Goal: Task Accomplishment & Management: Use online tool/utility

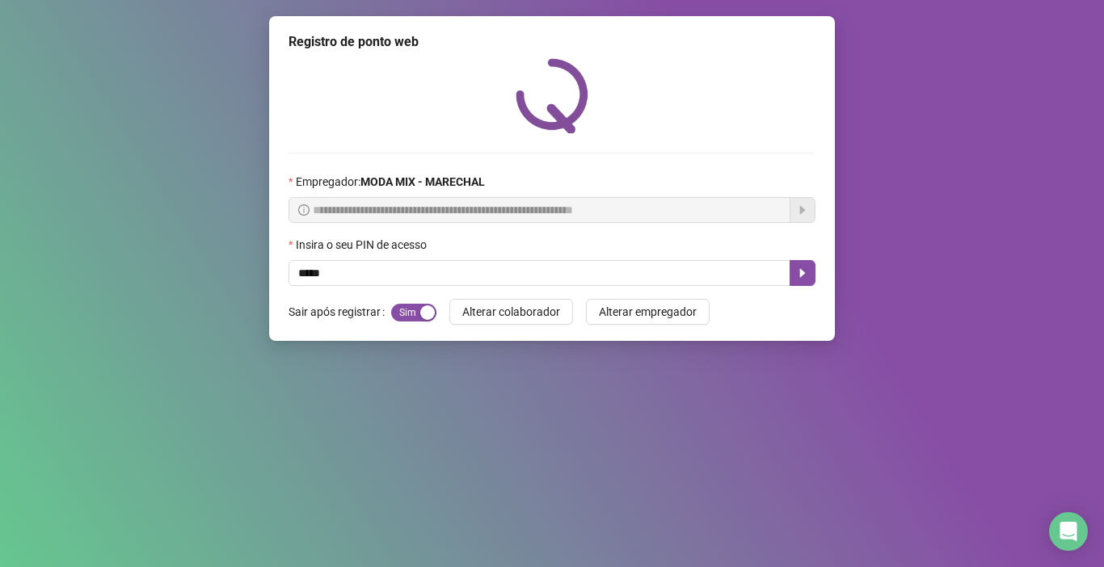
type input "*****"
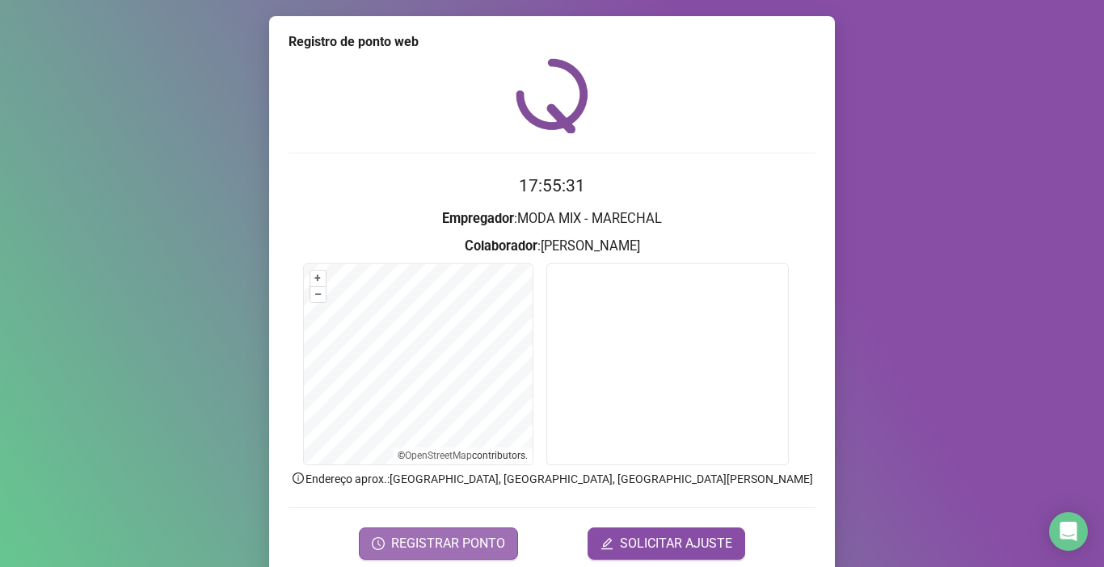
click at [433, 546] on span "REGISTRAR PONTO" at bounding box center [448, 543] width 114 height 19
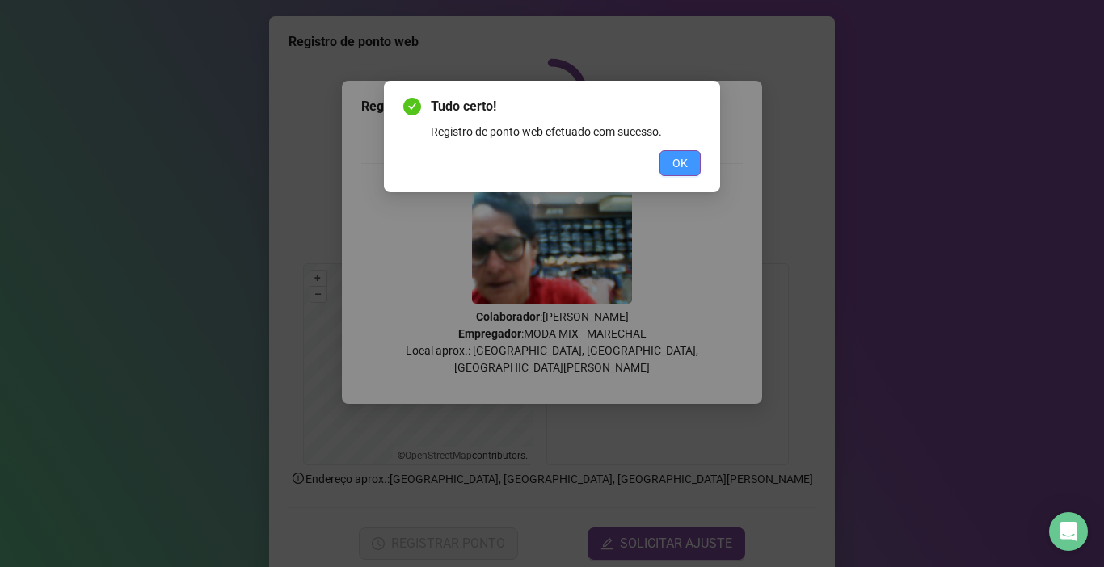
click at [677, 165] on span "OK" at bounding box center [679, 163] width 15 height 18
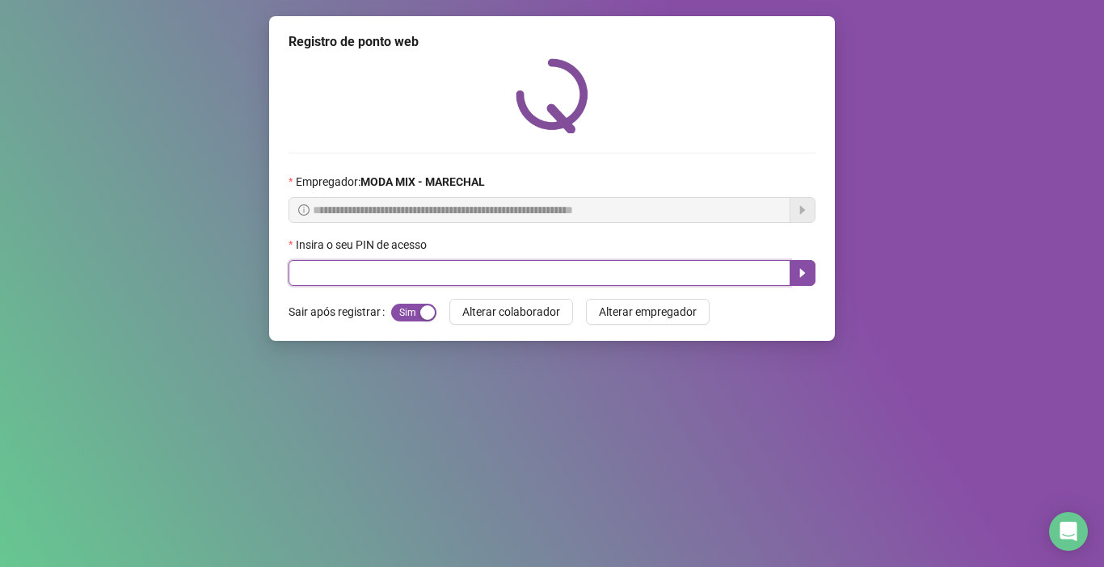
click at [363, 284] on input "text" at bounding box center [539, 273] width 502 height 26
type input "*****"
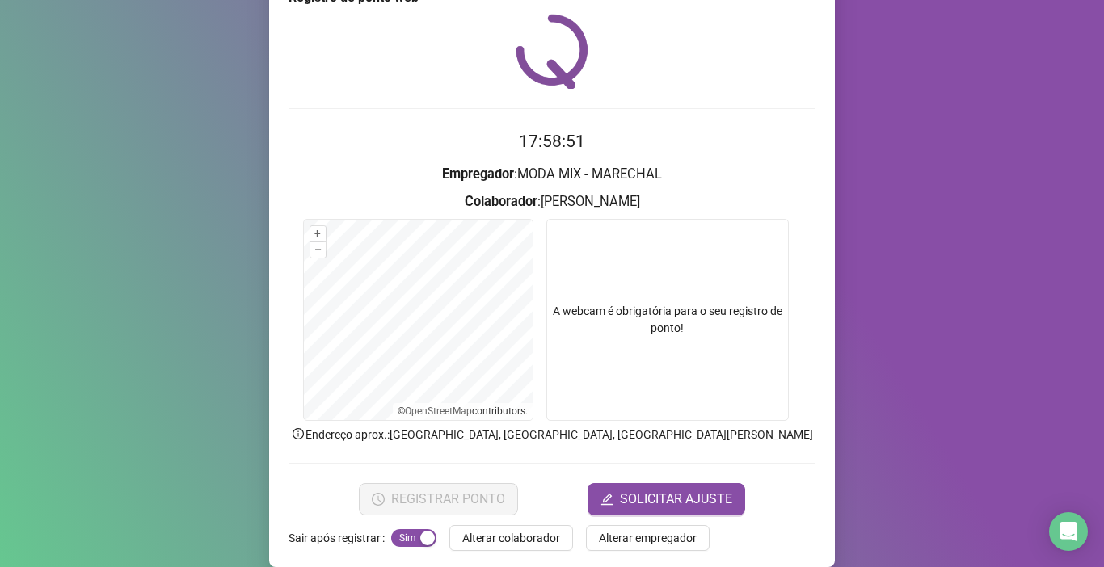
scroll to position [64, 0]
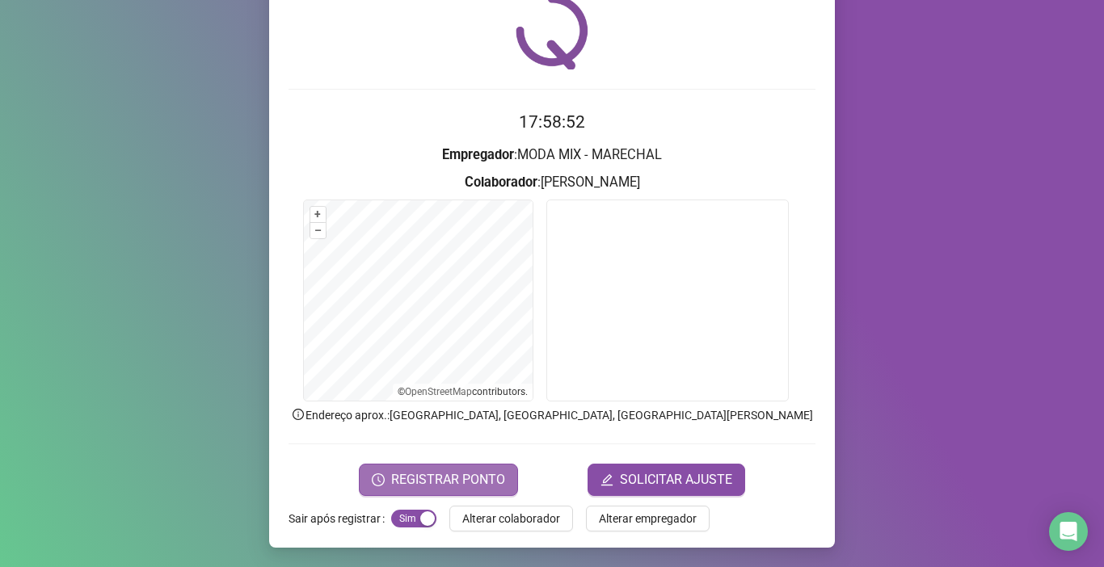
click at [467, 478] on span "REGISTRAR PONTO" at bounding box center [448, 479] width 114 height 19
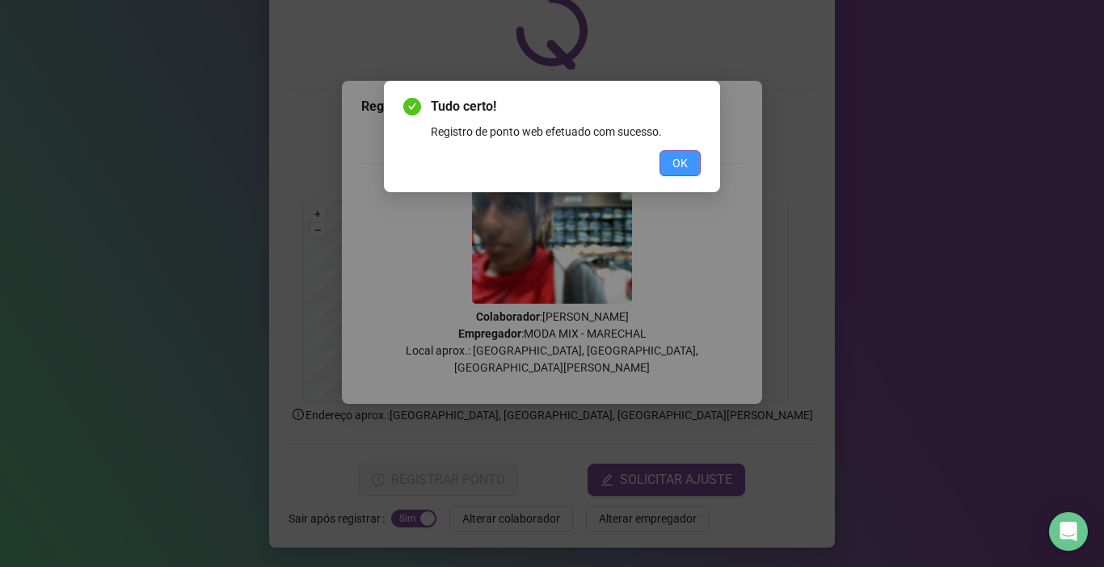
click at [688, 166] on button "OK" at bounding box center [679, 163] width 41 height 26
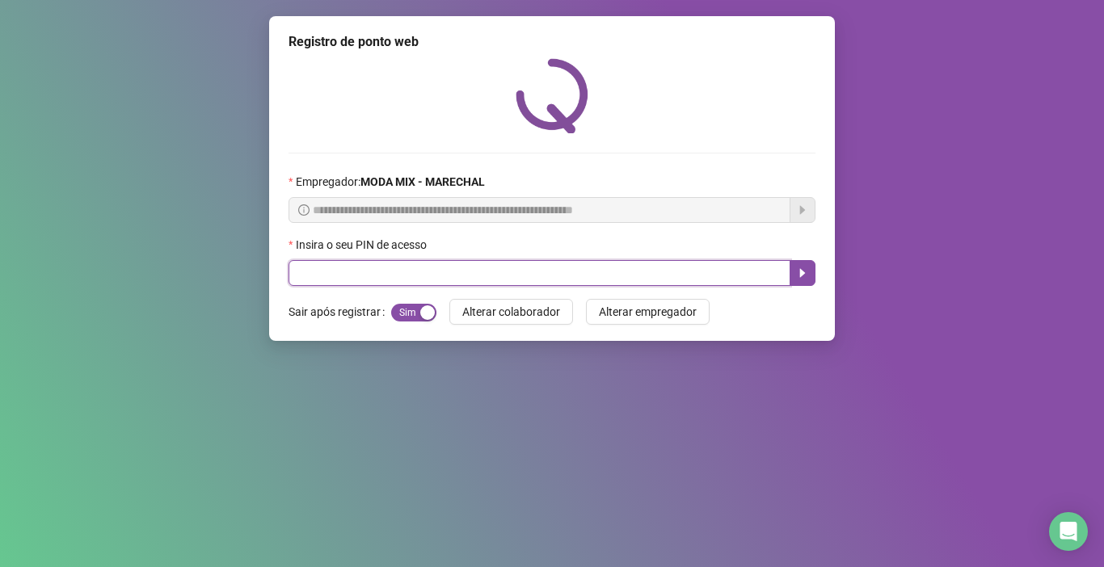
drag, startPoint x: 721, startPoint y: 279, endPoint x: 730, endPoint y: 281, distance: 9.2
click at [730, 281] on input "text" at bounding box center [539, 273] width 502 height 26
type input "*****"
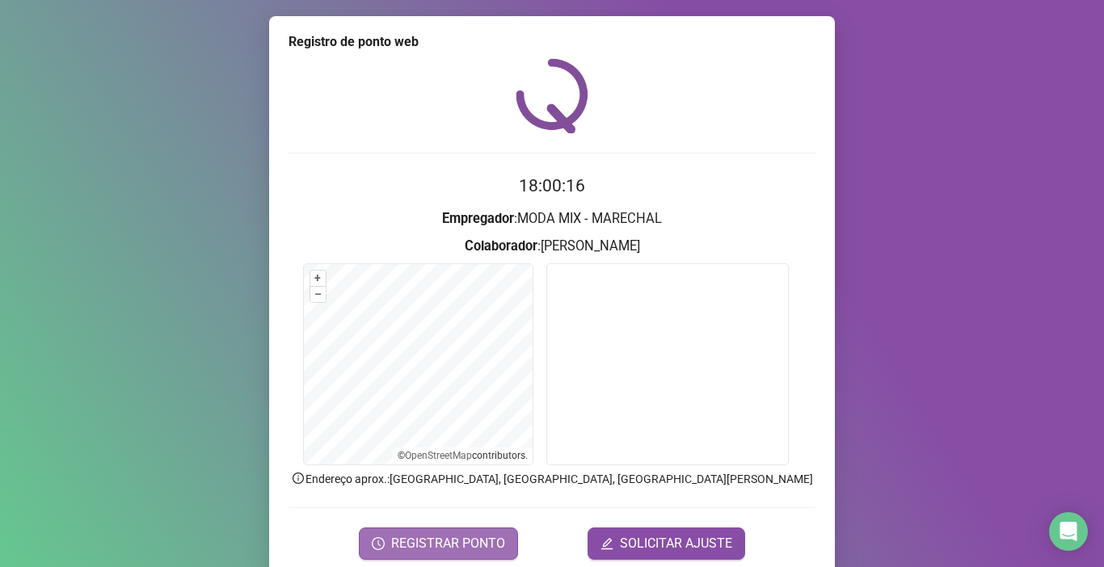
click at [458, 550] on span "REGISTRAR PONTO" at bounding box center [448, 543] width 114 height 19
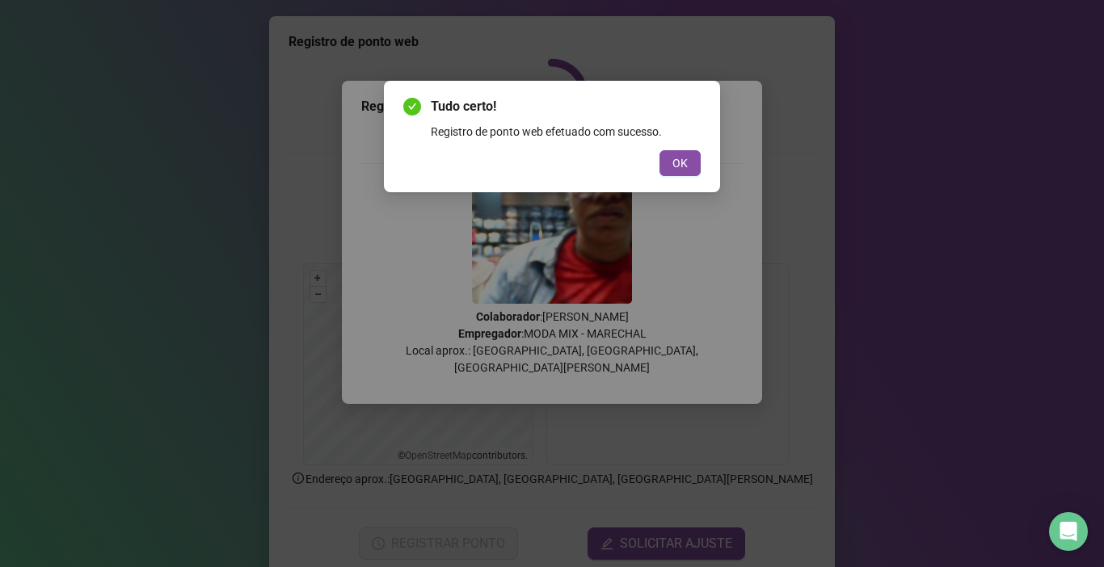
drag, startPoint x: 686, startPoint y: 163, endPoint x: 685, endPoint y: 172, distance: 8.9
click at [686, 172] on button "OK" at bounding box center [679, 163] width 41 height 26
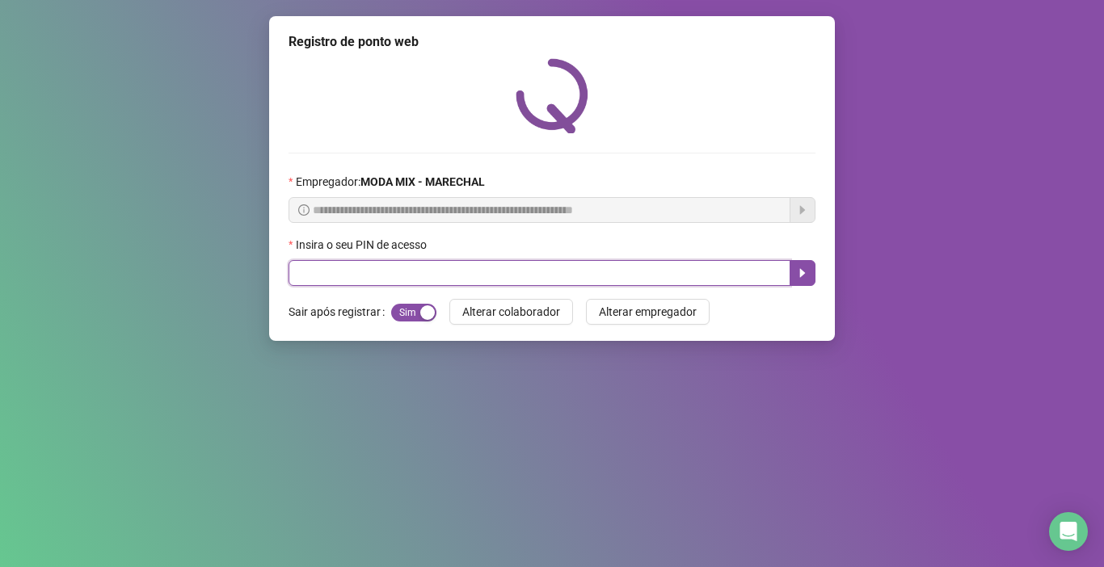
click at [640, 270] on input "text" at bounding box center [539, 273] width 502 height 26
type input "*****"
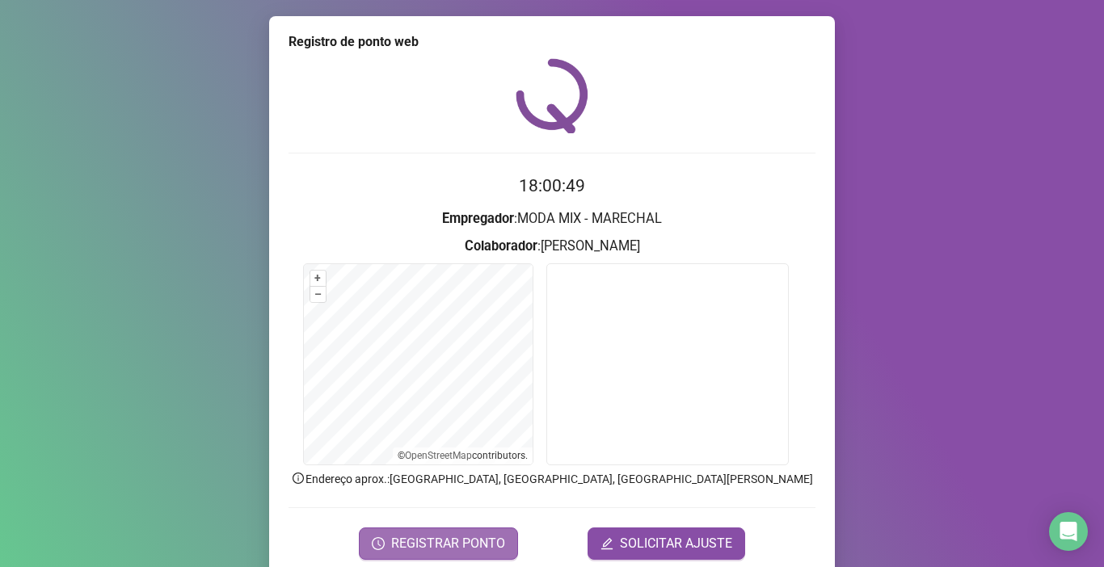
click at [445, 540] on span "REGISTRAR PONTO" at bounding box center [448, 543] width 114 height 19
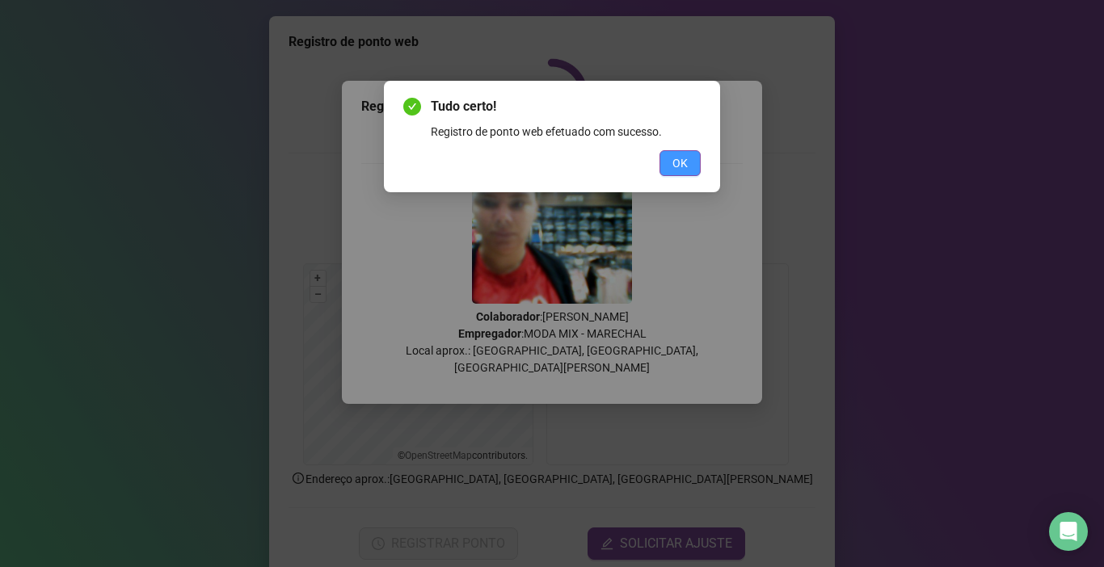
click at [692, 158] on button "OK" at bounding box center [679, 163] width 41 height 26
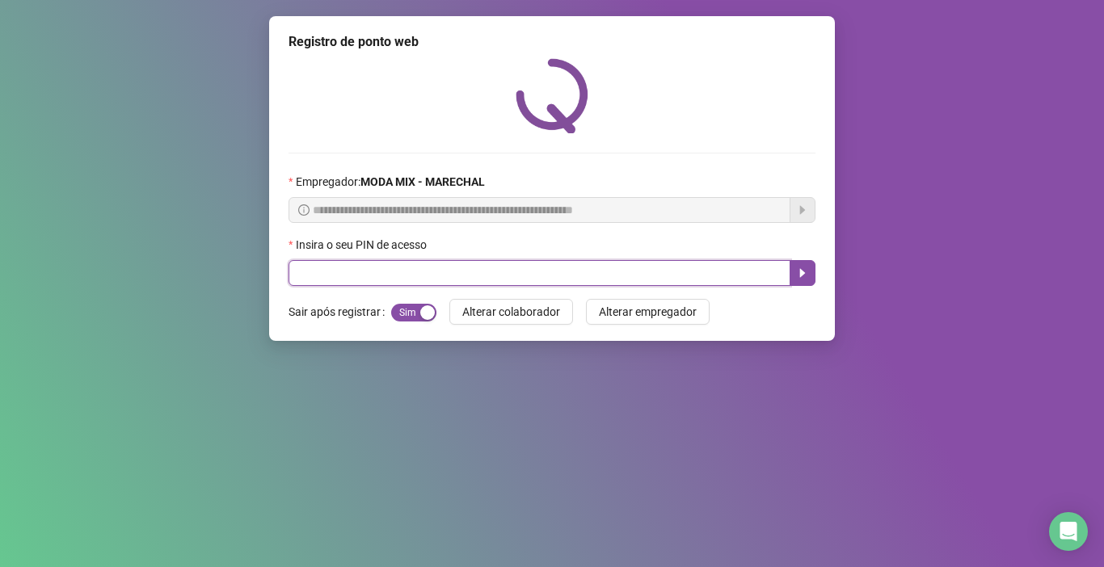
click at [655, 271] on input "text" at bounding box center [539, 273] width 502 height 26
type input "*****"
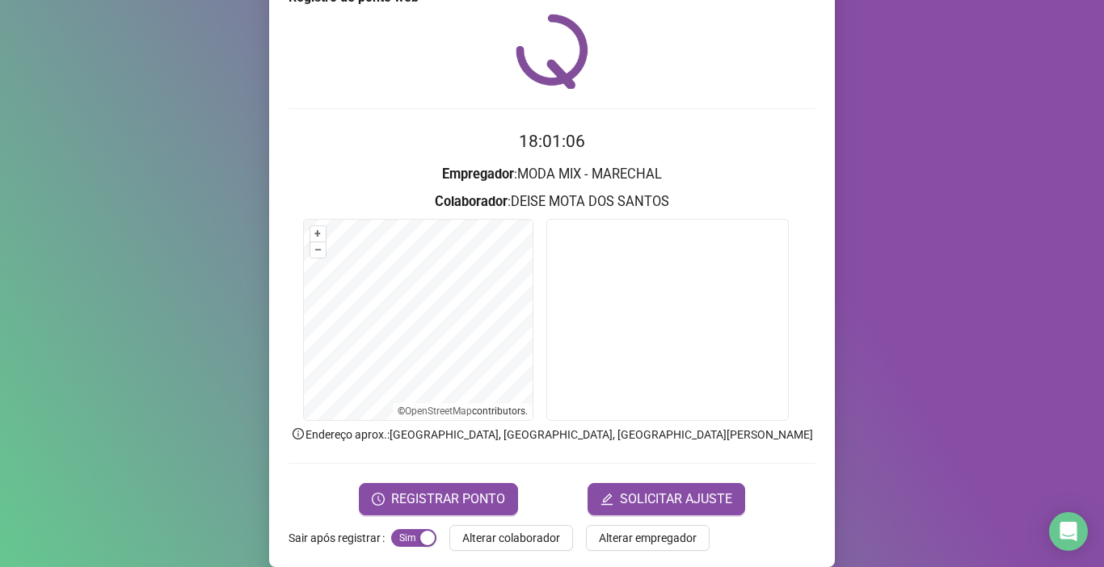
scroll to position [64, 0]
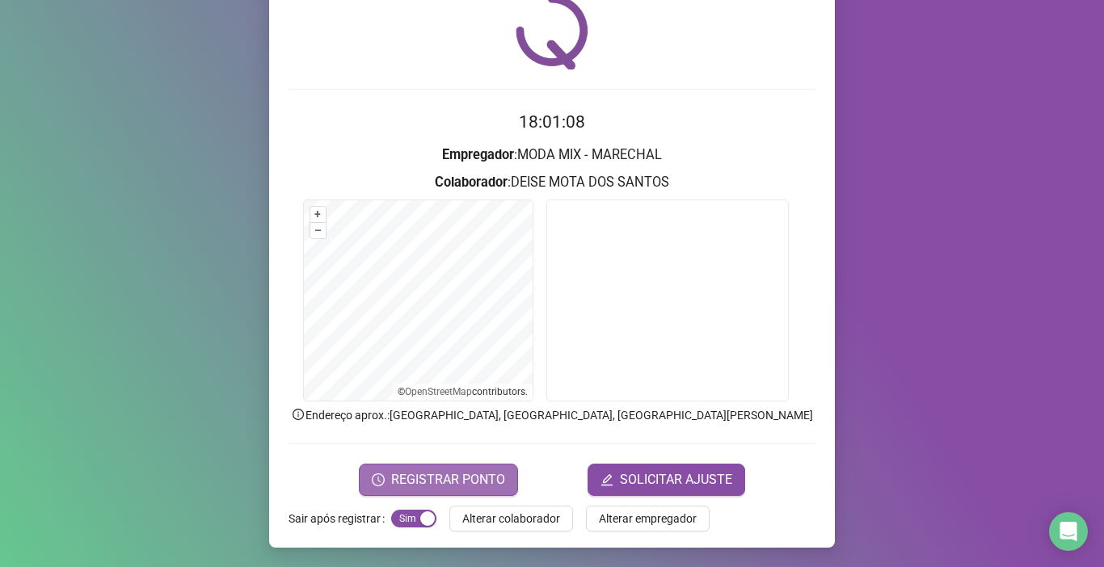
click at [448, 479] on span "REGISTRAR PONTO" at bounding box center [448, 479] width 114 height 19
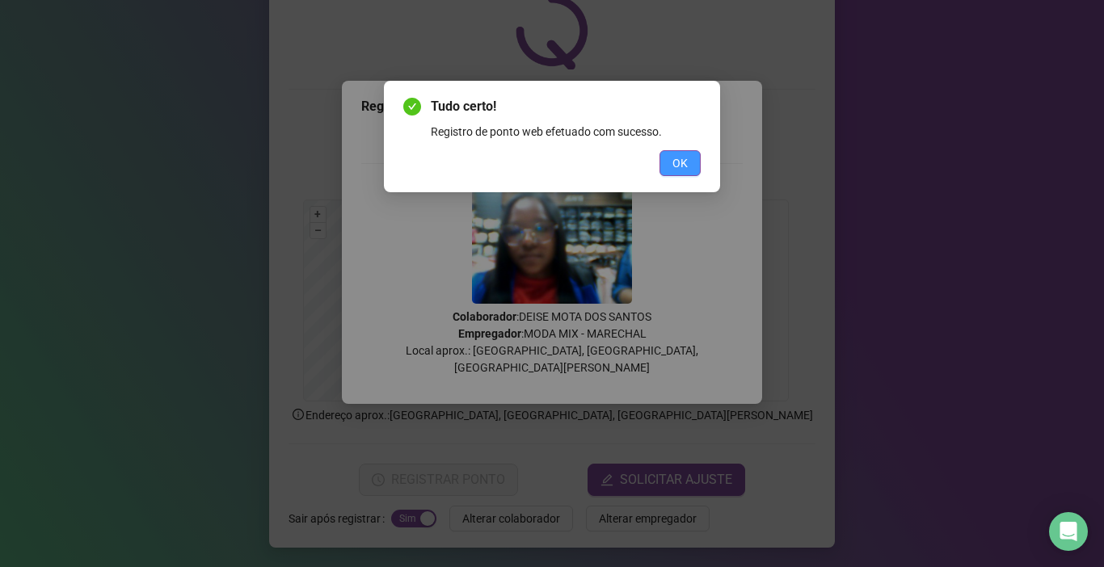
click at [673, 168] on span "OK" at bounding box center [679, 163] width 15 height 18
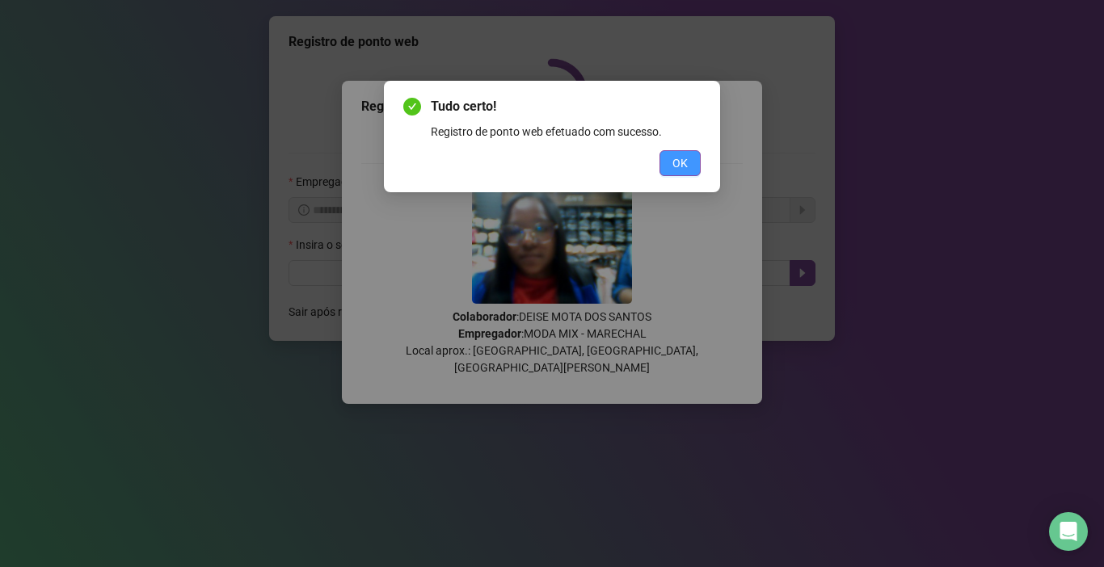
scroll to position [0, 0]
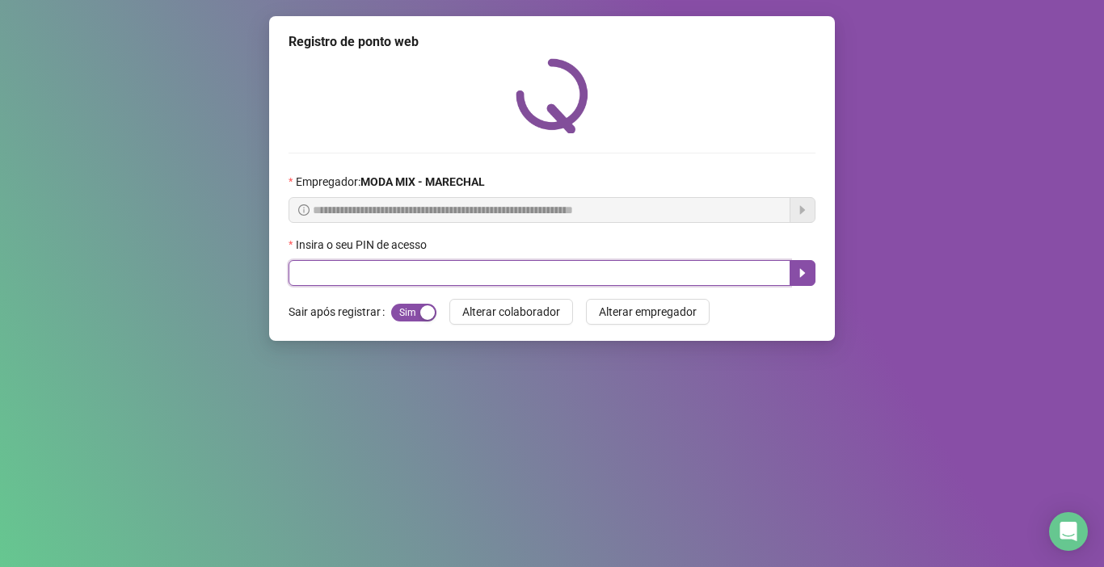
click at [650, 277] on input "text" at bounding box center [539, 273] width 502 height 26
type input "*****"
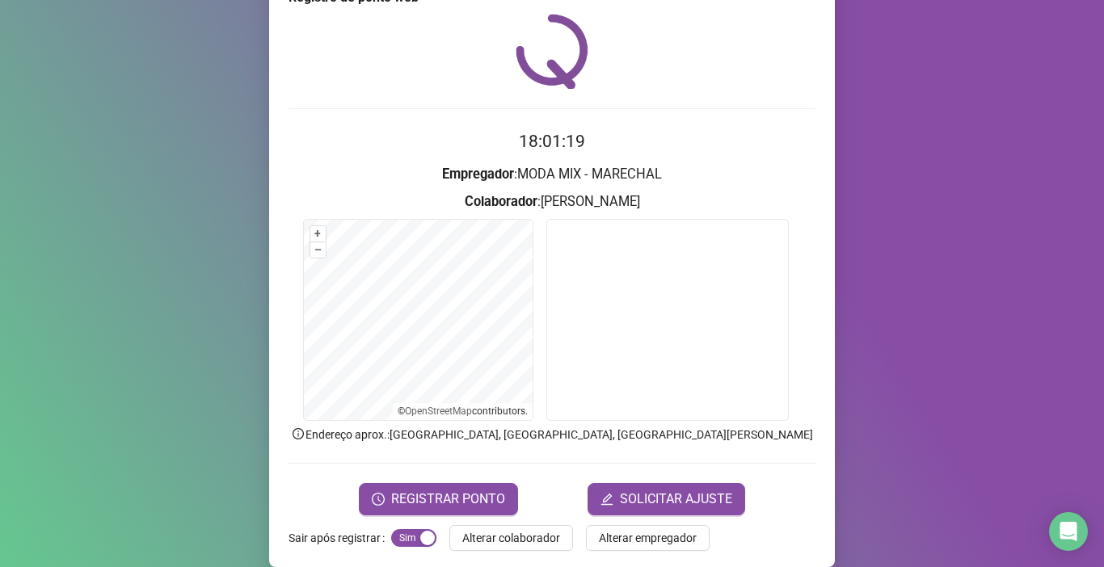
scroll to position [64, 0]
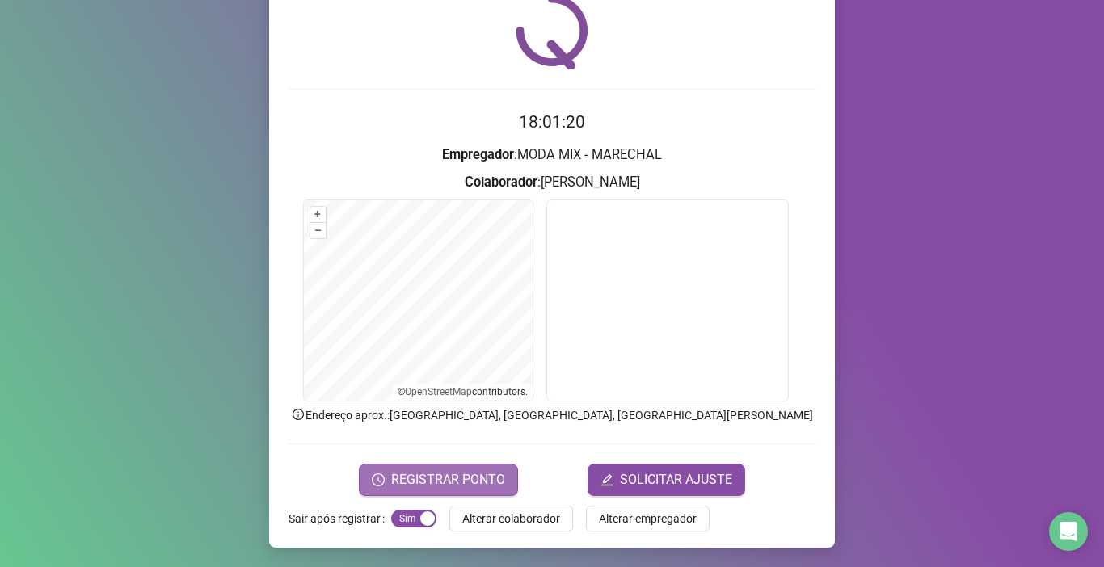
click at [423, 470] on span "REGISTRAR PONTO" at bounding box center [448, 479] width 114 height 19
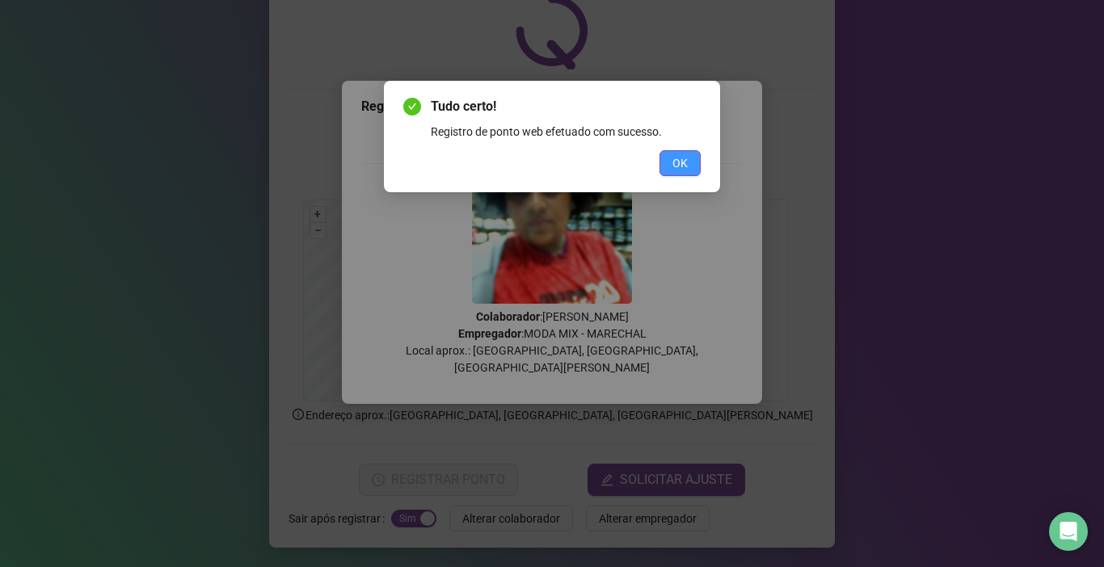
click at [687, 166] on span "OK" at bounding box center [679, 163] width 15 height 18
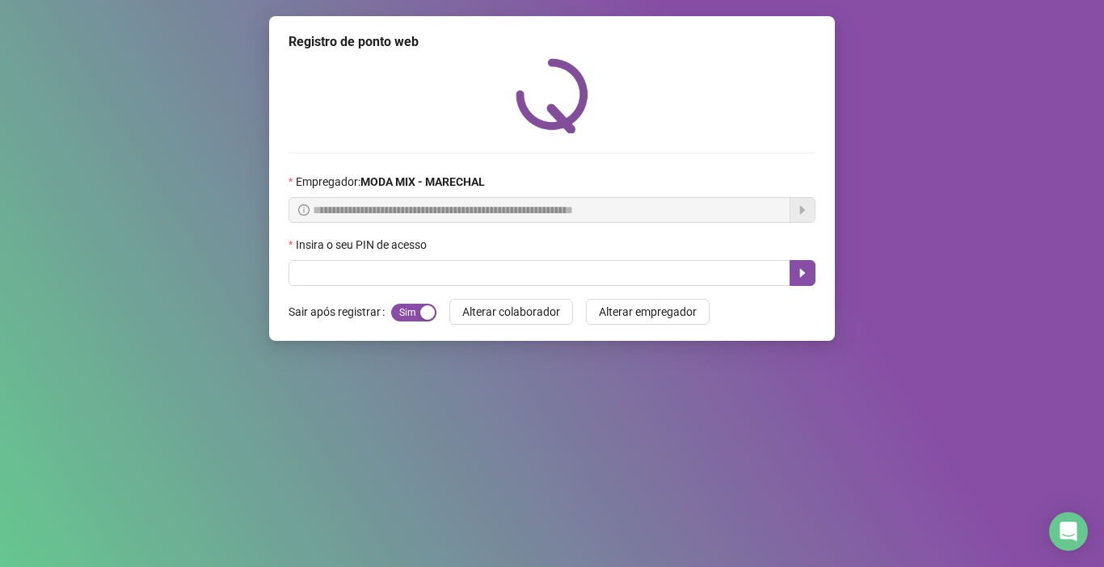
scroll to position [0, 0]
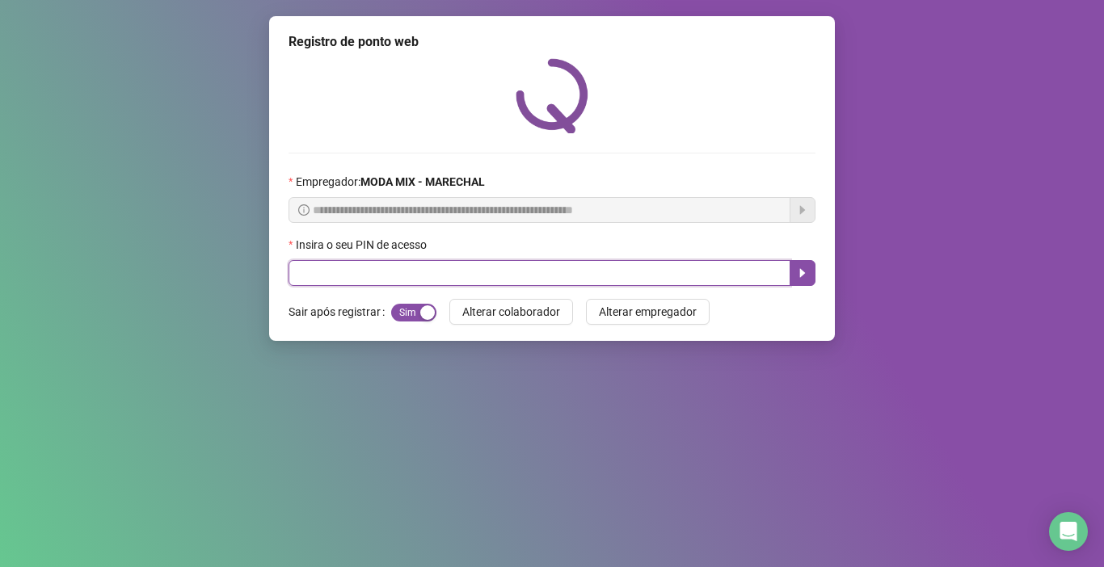
click at [332, 275] on input "text" at bounding box center [539, 273] width 502 height 26
type input "*****"
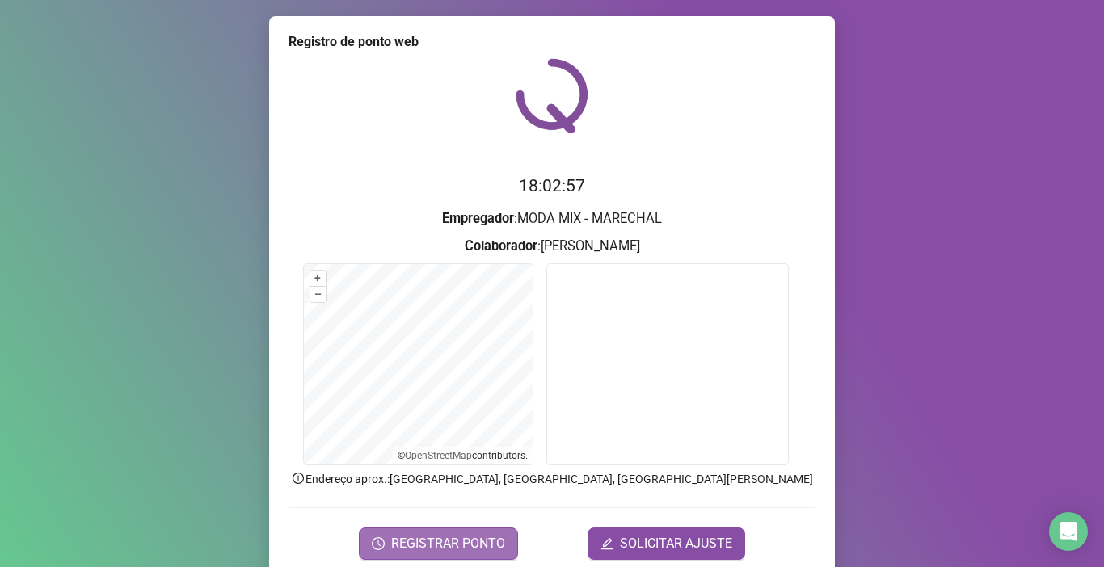
click at [472, 538] on span "REGISTRAR PONTO" at bounding box center [448, 543] width 114 height 19
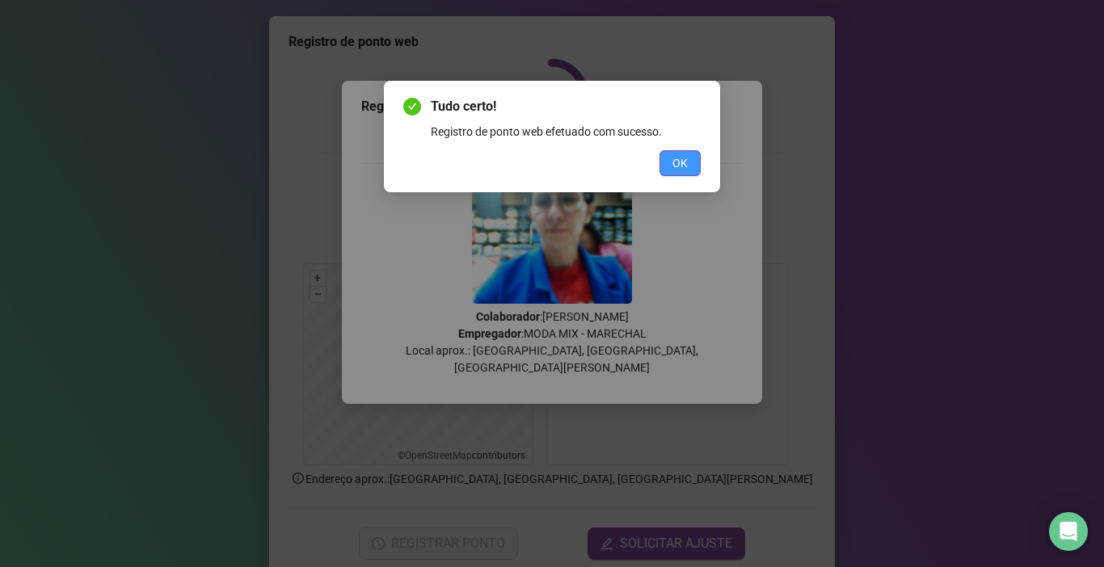
click at [682, 162] on span "OK" at bounding box center [679, 163] width 15 height 18
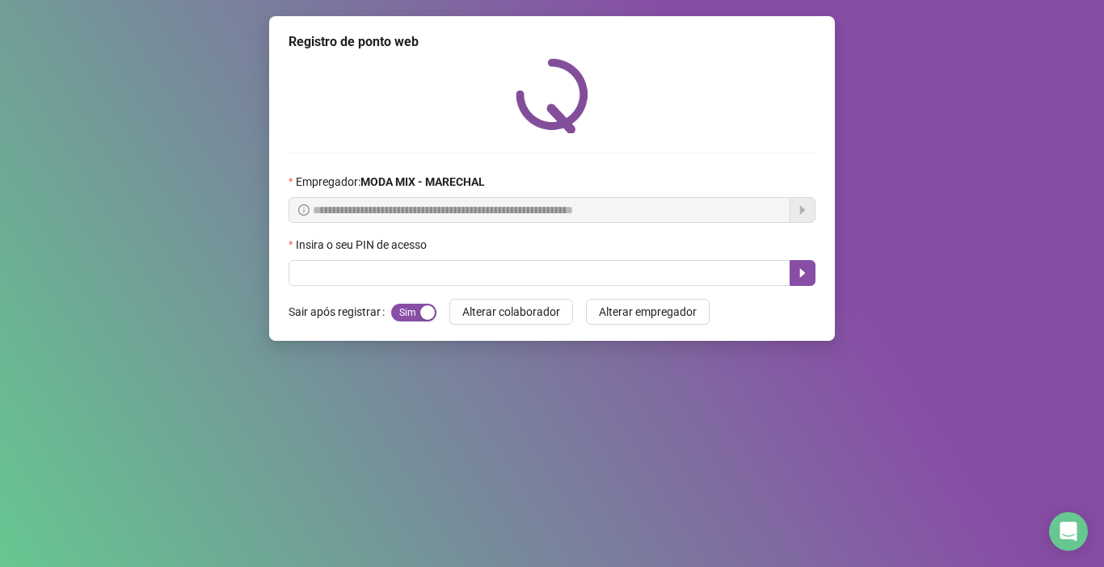
click at [423, 259] on div "Insira o seu PIN de acesso" at bounding box center [551, 248] width 527 height 24
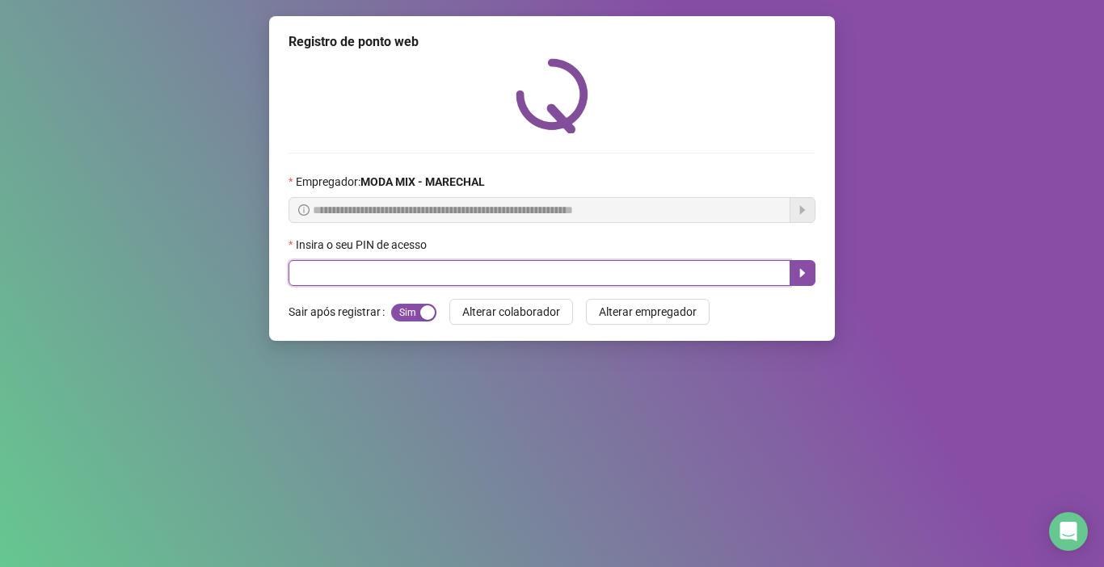
click at [416, 271] on input "text" at bounding box center [539, 273] width 502 height 26
type input "*****"
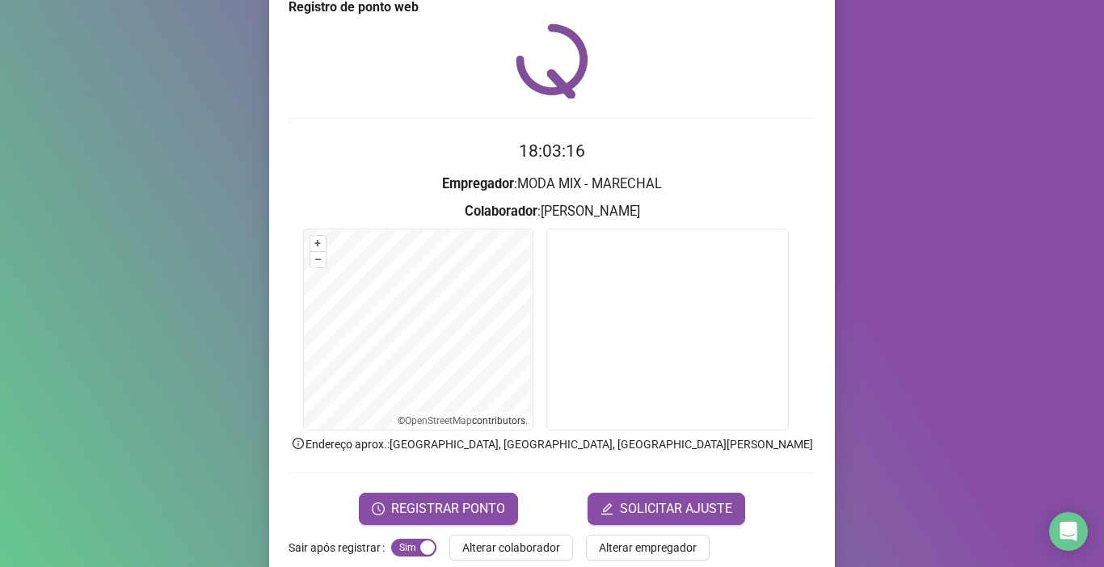
scroll to position [64, 0]
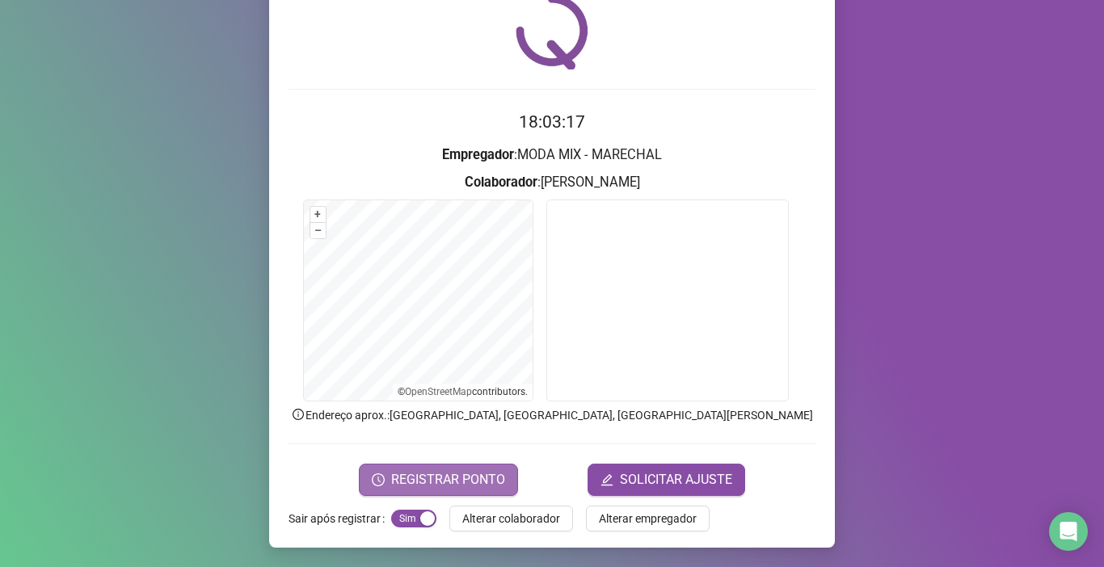
click at [468, 478] on span "REGISTRAR PONTO" at bounding box center [448, 479] width 114 height 19
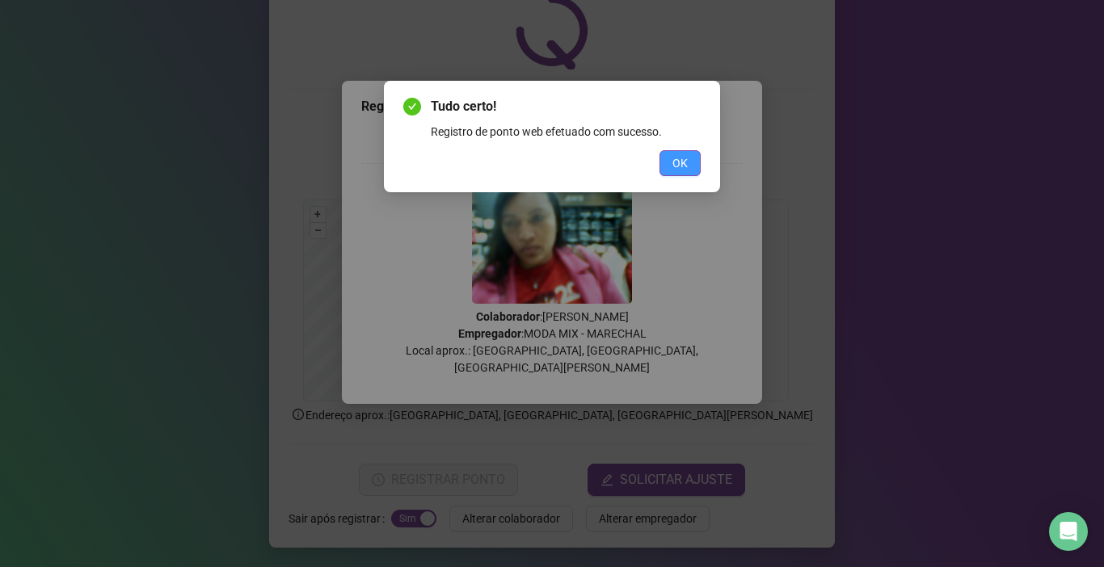
click at [684, 152] on button "OK" at bounding box center [679, 163] width 41 height 26
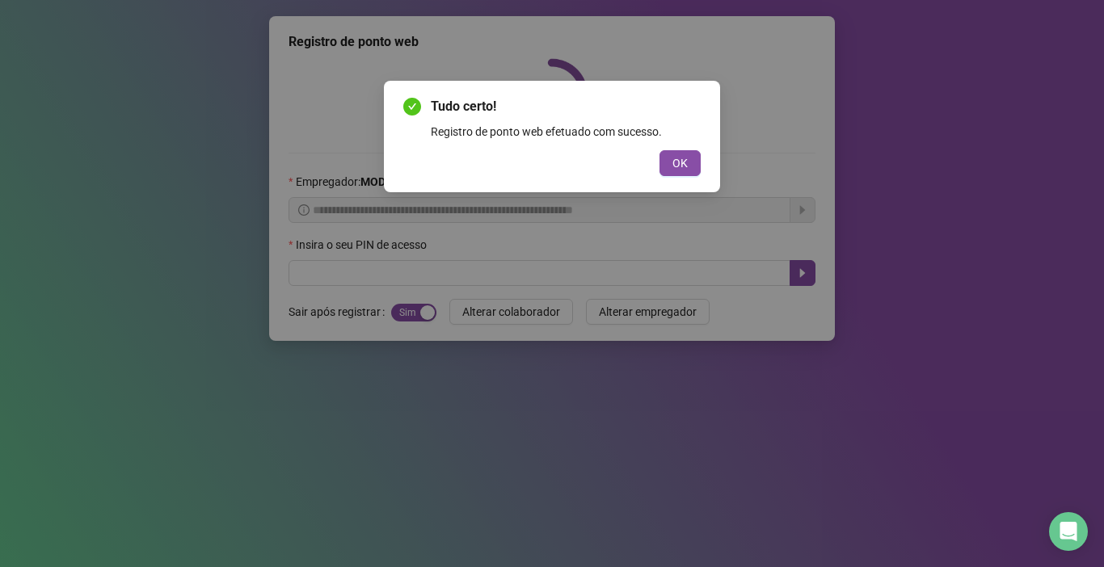
scroll to position [0, 0]
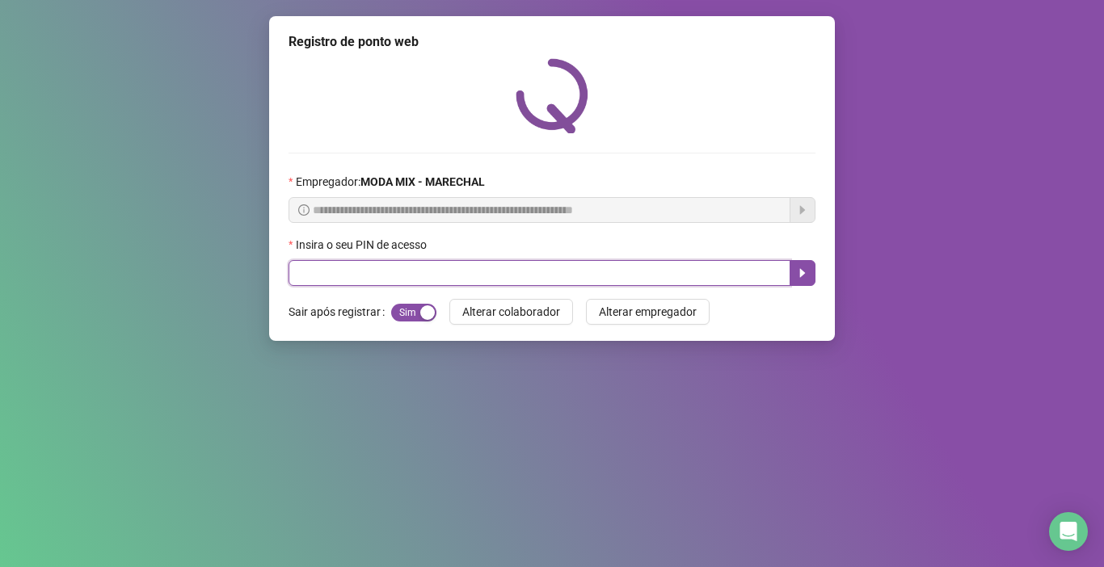
click at [703, 281] on input "text" at bounding box center [539, 273] width 502 height 26
type input "*****"
click at [793, 281] on button "button" at bounding box center [802, 273] width 26 height 26
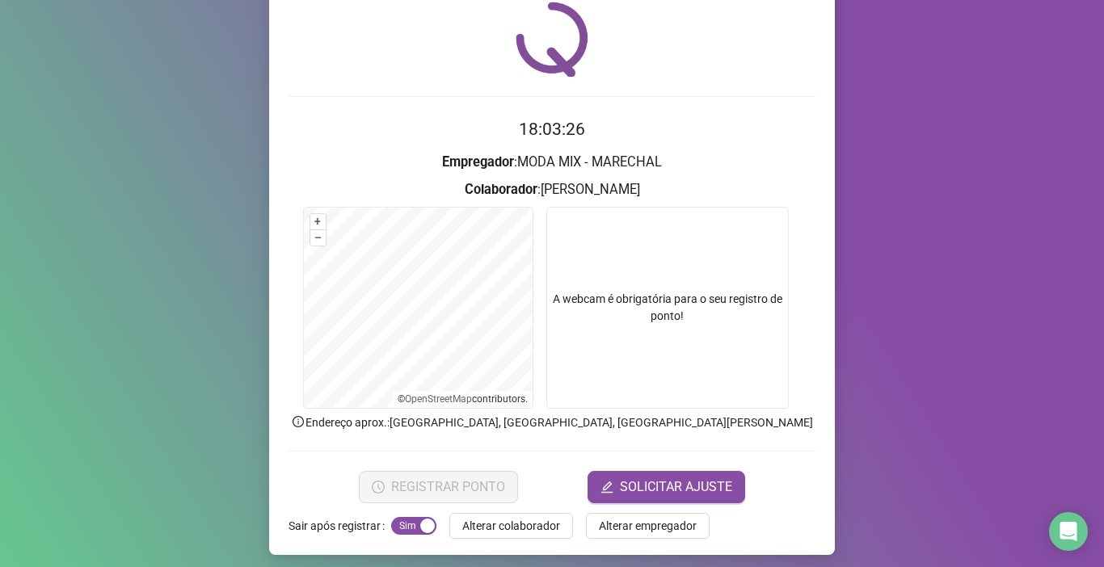
scroll to position [64, 0]
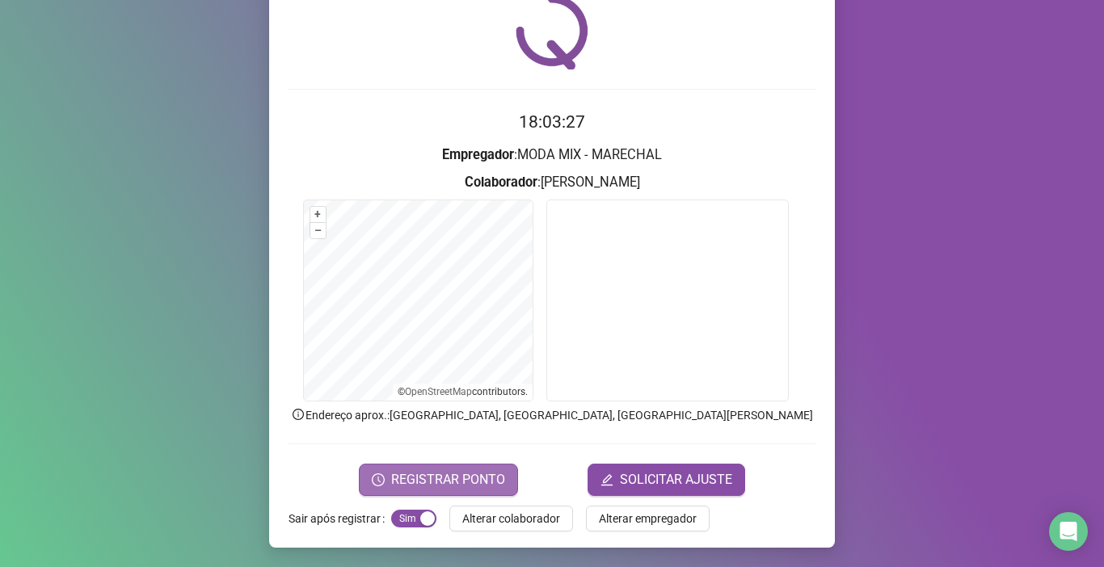
drag, startPoint x: 495, startPoint y: 475, endPoint x: 499, endPoint y: 465, distance: 11.3
click at [495, 474] on span "REGISTRAR PONTO" at bounding box center [448, 479] width 114 height 19
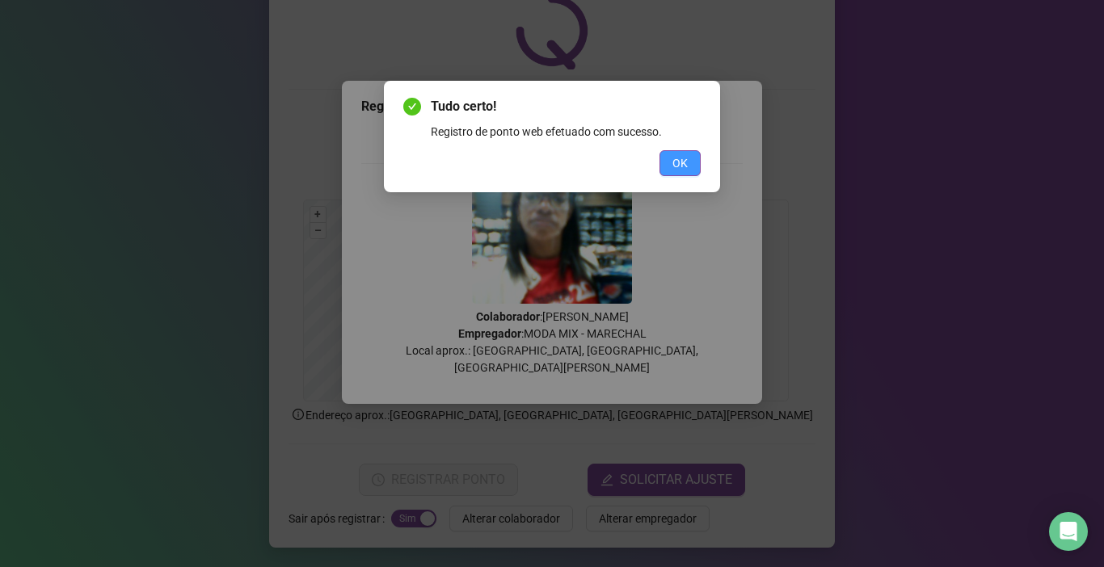
click at [681, 166] on span "OK" at bounding box center [679, 163] width 15 height 18
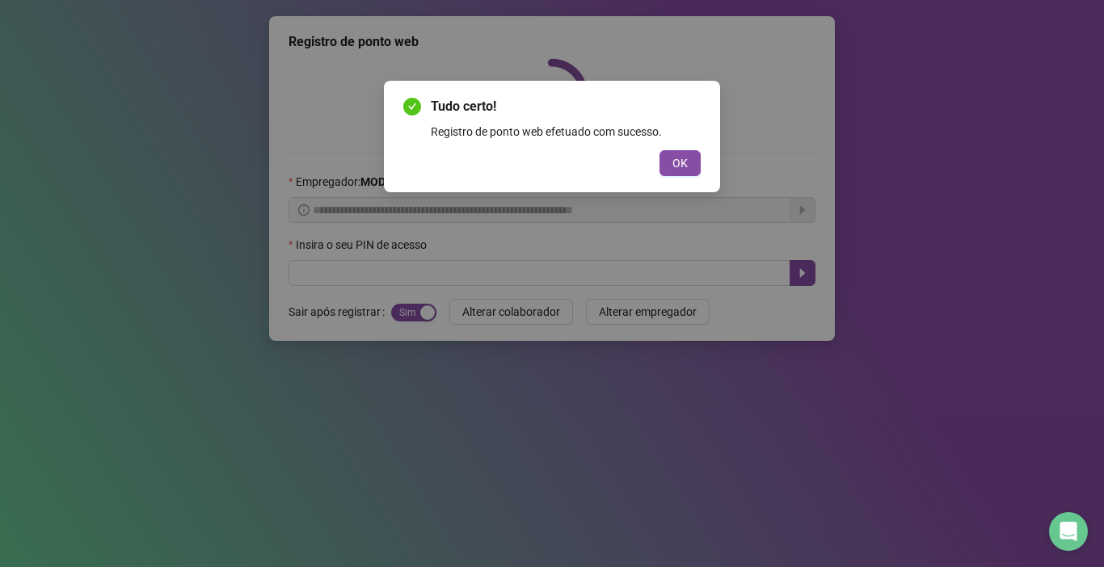
scroll to position [0, 0]
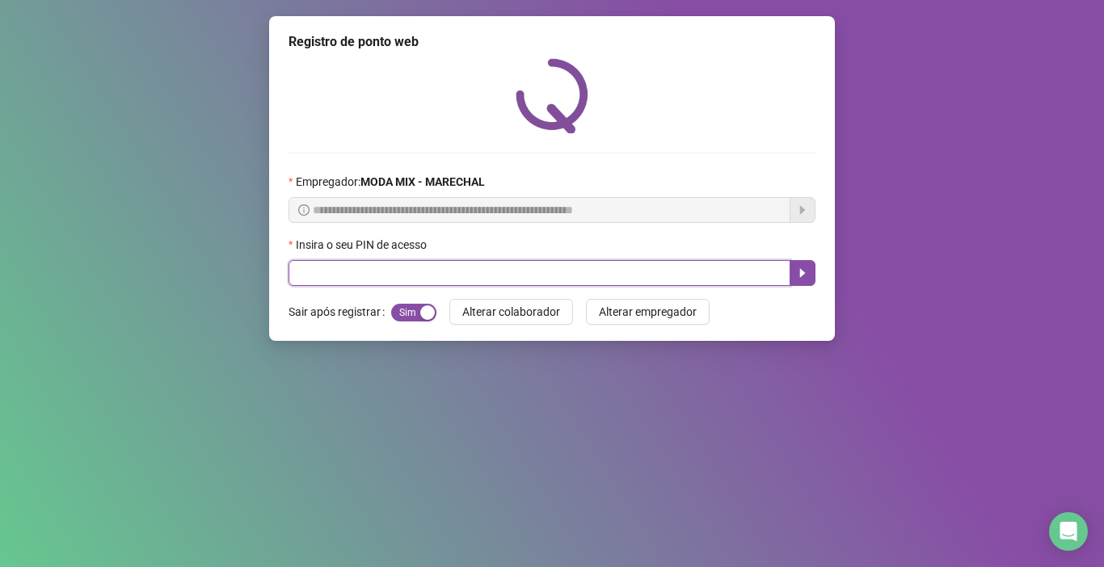
click at [341, 261] on input "text" at bounding box center [539, 273] width 502 height 26
type input "*****"
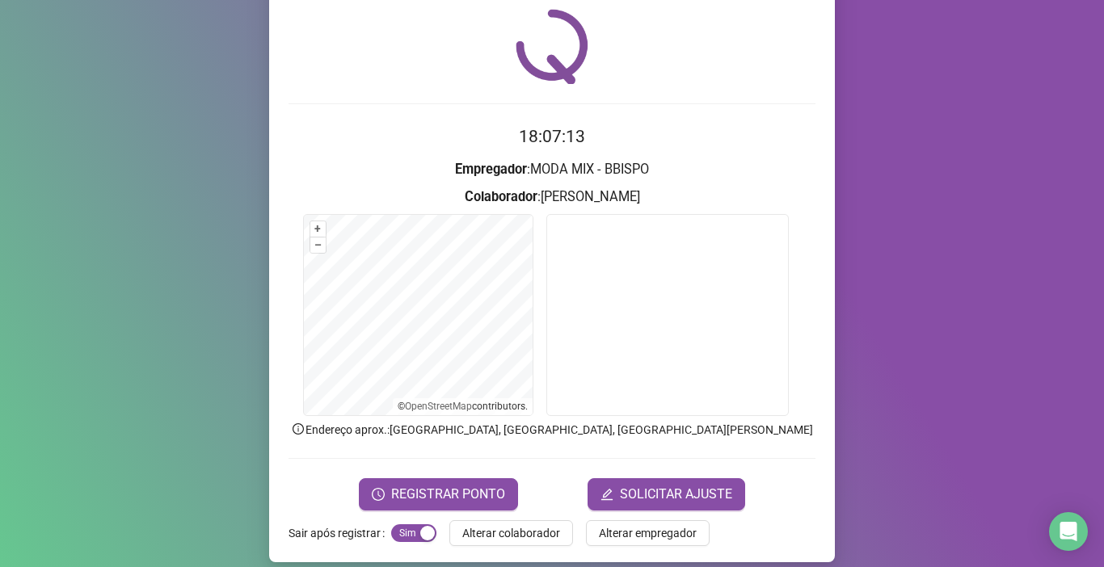
scroll to position [64, 0]
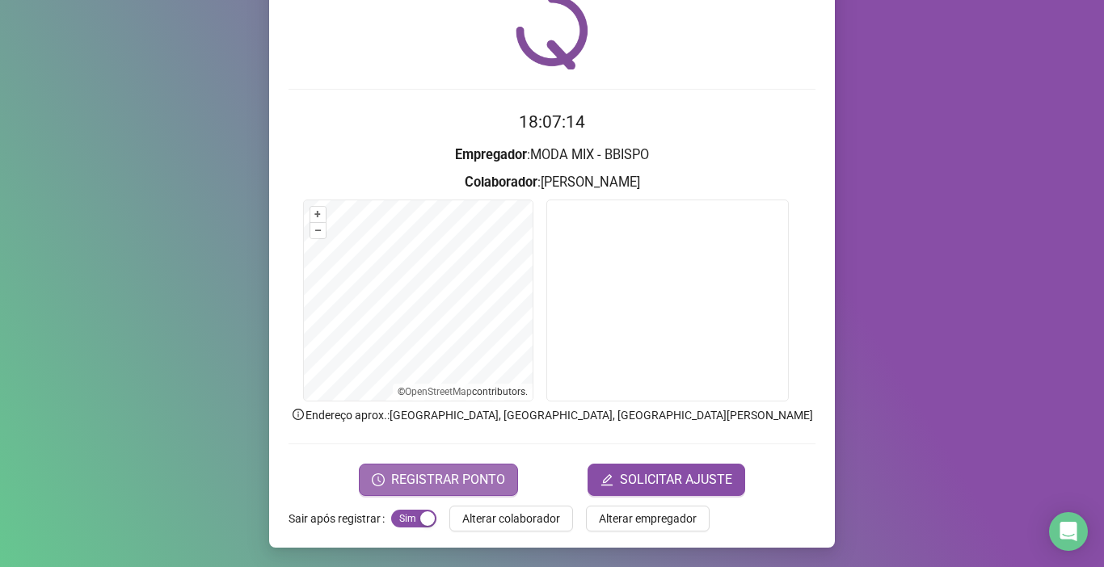
click at [474, 486] on span "REGISTRAR PONTO" at bounding box center [448, 479] width 114 height 19
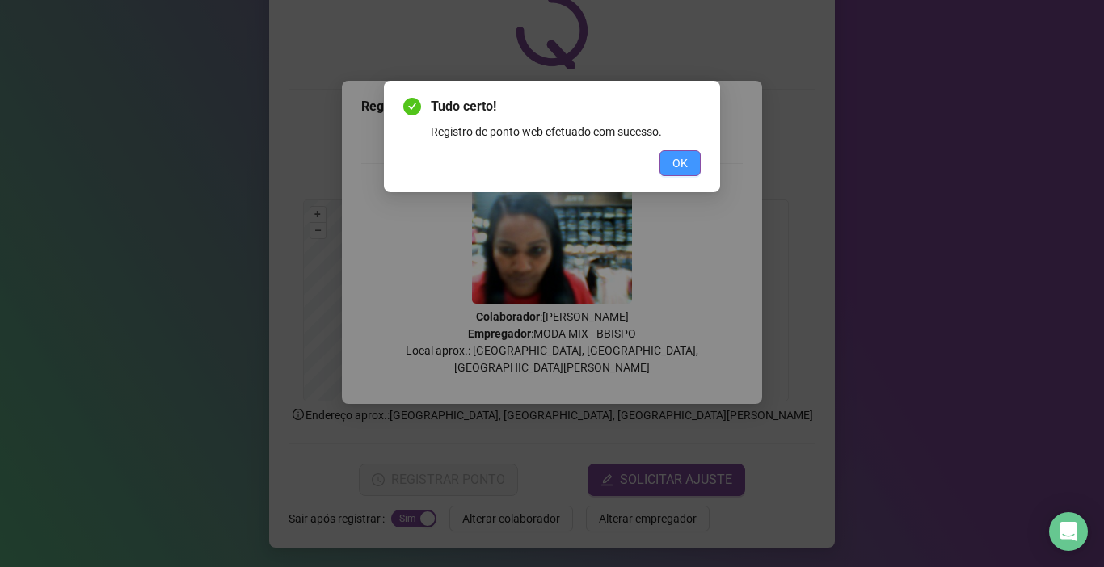
click at [691, 162] on button "OK" at bounding box center [679, 163] width 41 height 26
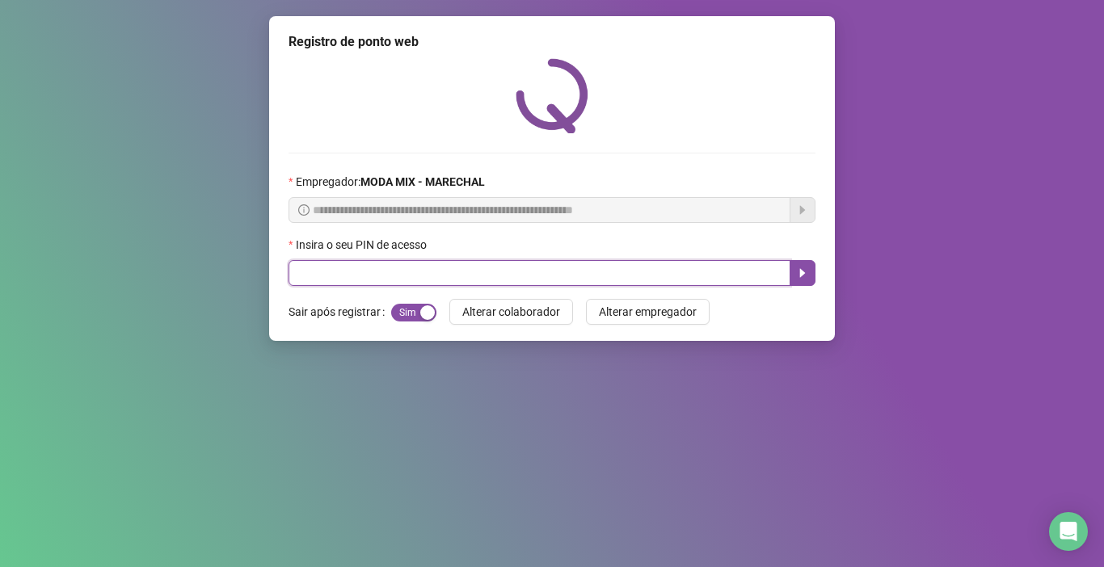
click at [516, 275] on input "text" at bounding box center [539, 273] width 502 height 26
type input "*****"
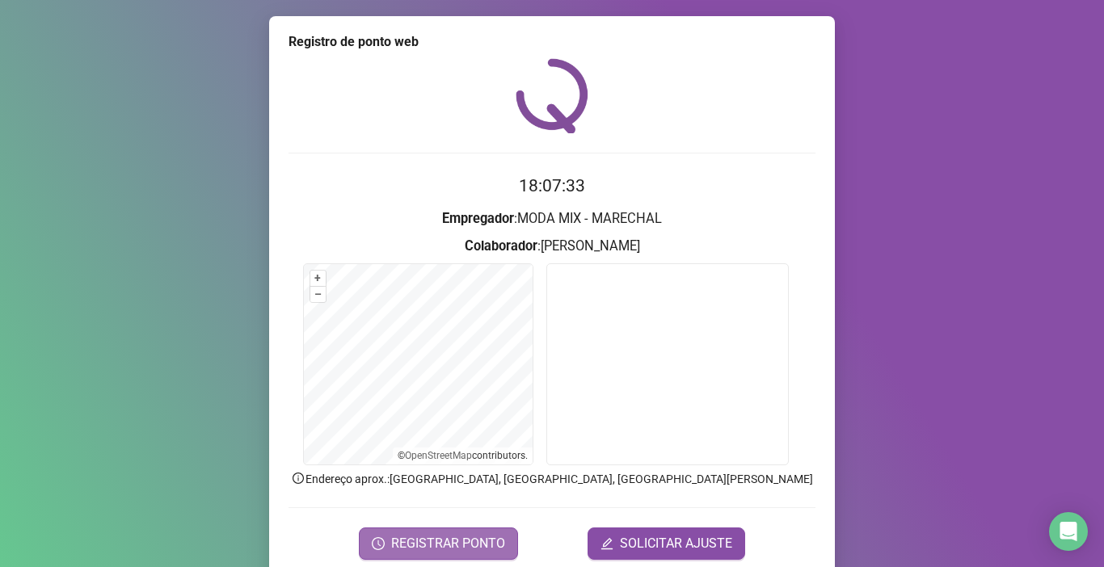
click at [439, 550] on span "REGISTRAR PONTO" at bounding box center [448, 543] width 114 height 19
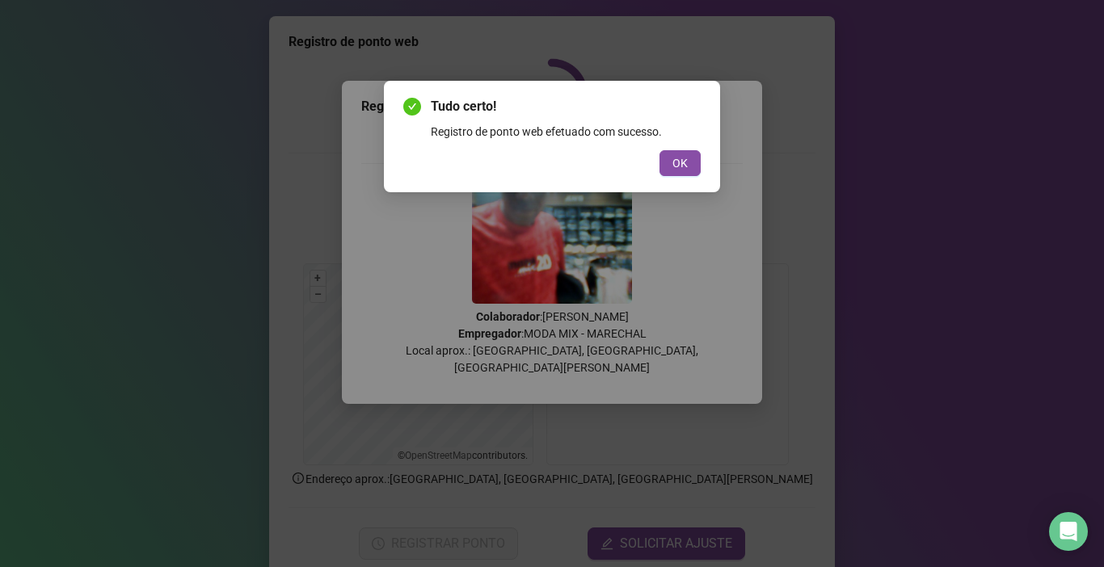
drag, startPoint x: 688, startPoint y: 171, endPoint x: 659, endPoint y: 172, distance: 29.1
click at [683, 171] on button "OK" at bounding box center [679, 163] width 41 height 26
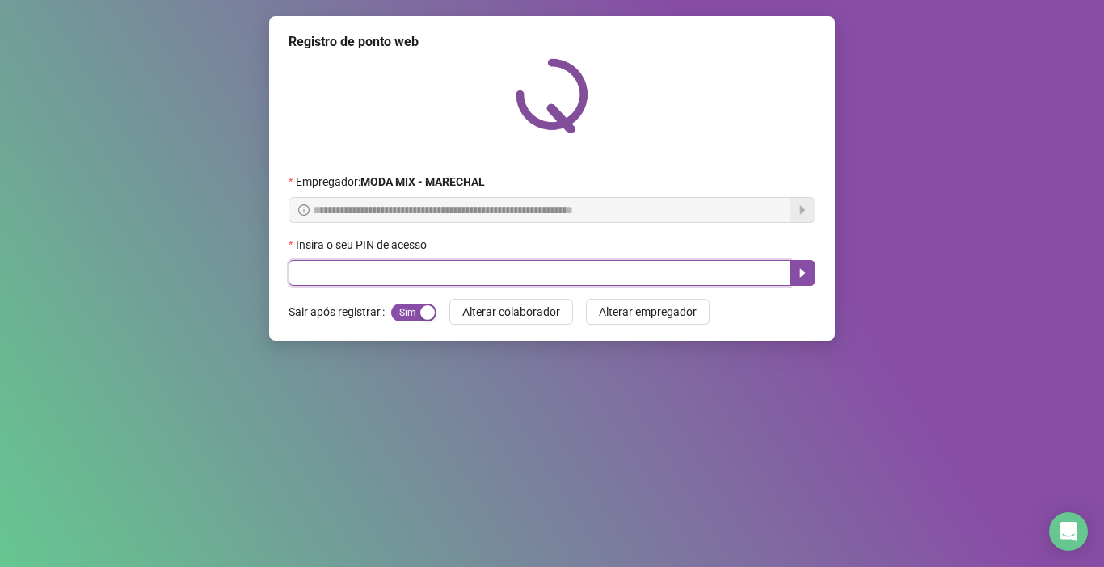
click at [383, 276] on input "text" at bounding box center [539, 273] width 502 height 26
type input "*****"
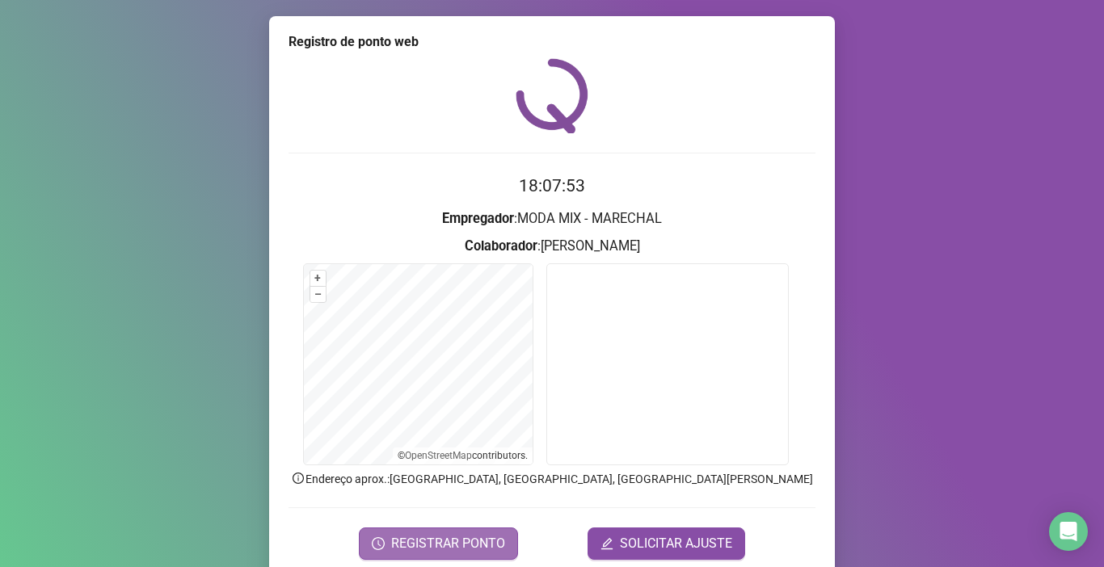
click at [426, 546] on span "REGISTRAR PONTO" at bounding box center [448, 543] width 114 height 19
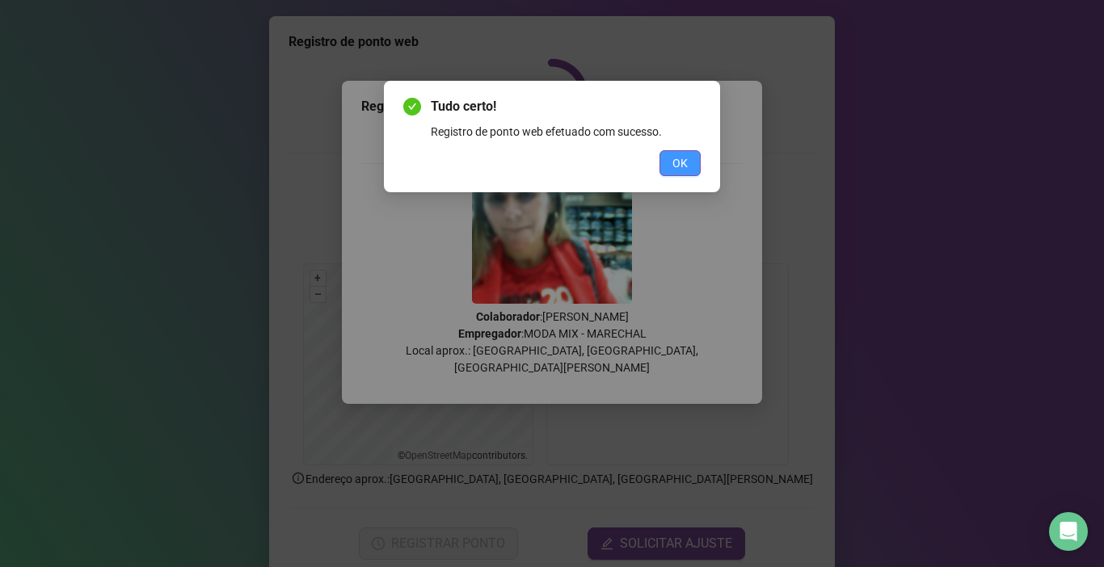
click at [684, 166] on span "OK" at bounding box center [679, 163] width 15 height 18
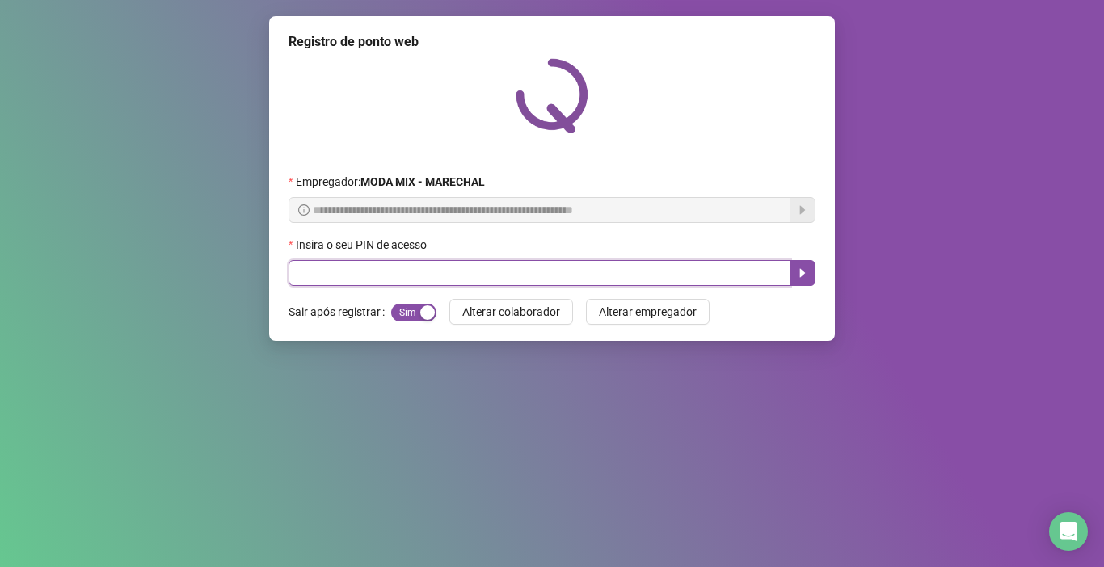
click at [408, 270] on input "text" at bounding box center [539, 273] width 502 height 26
type input "*****"
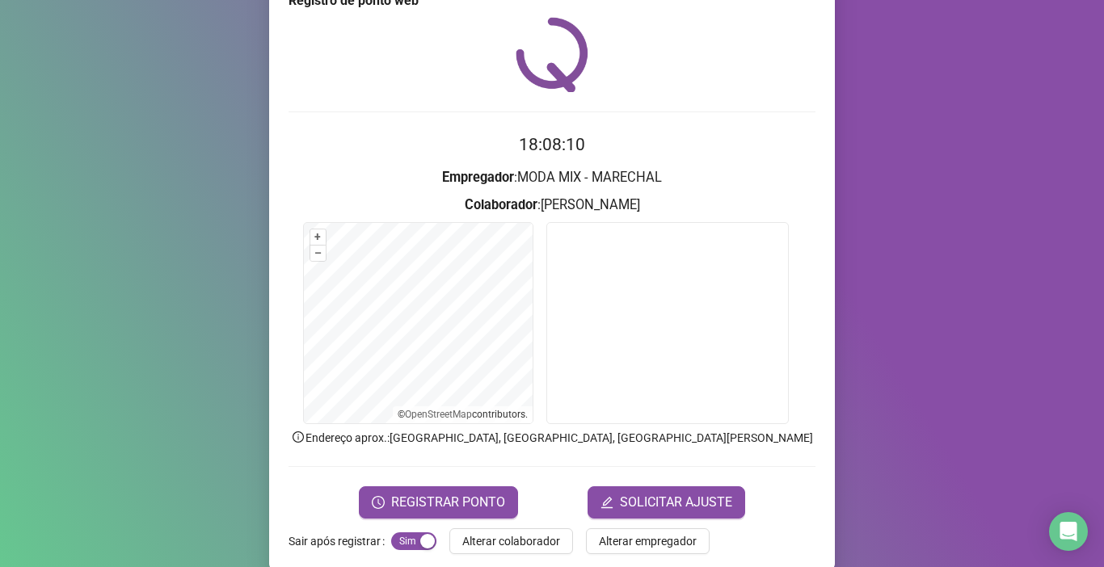
scroll to position [64, 0]
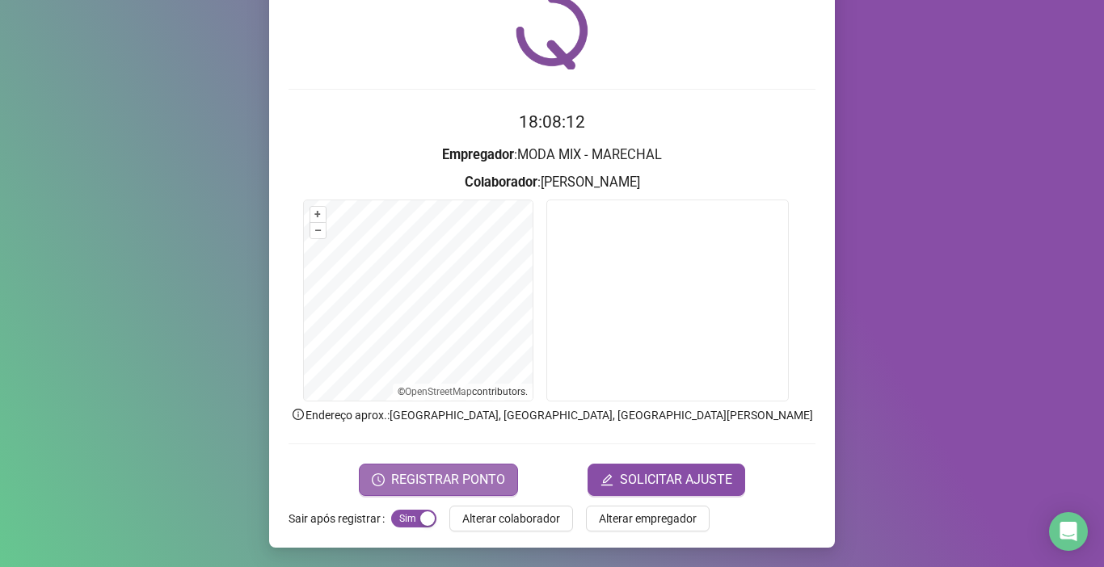
click at [490, 484] on span "REGISTRAR PONTO" at bounding box center [448, 479] width 114 height 19
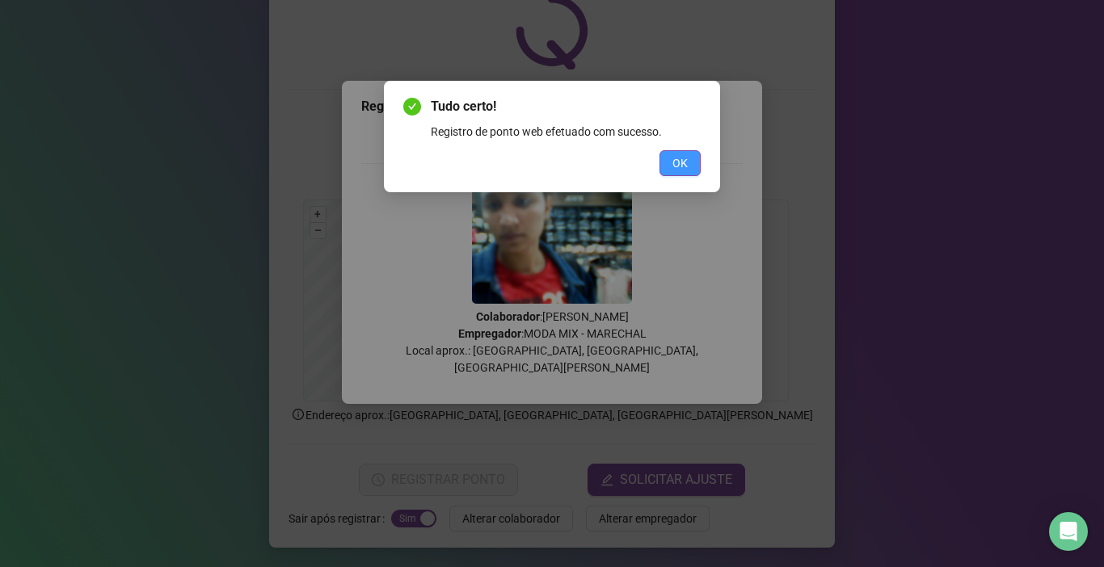
click at [682, 164] on span "OK" at bounding box center [679, 163] width 15 height 18
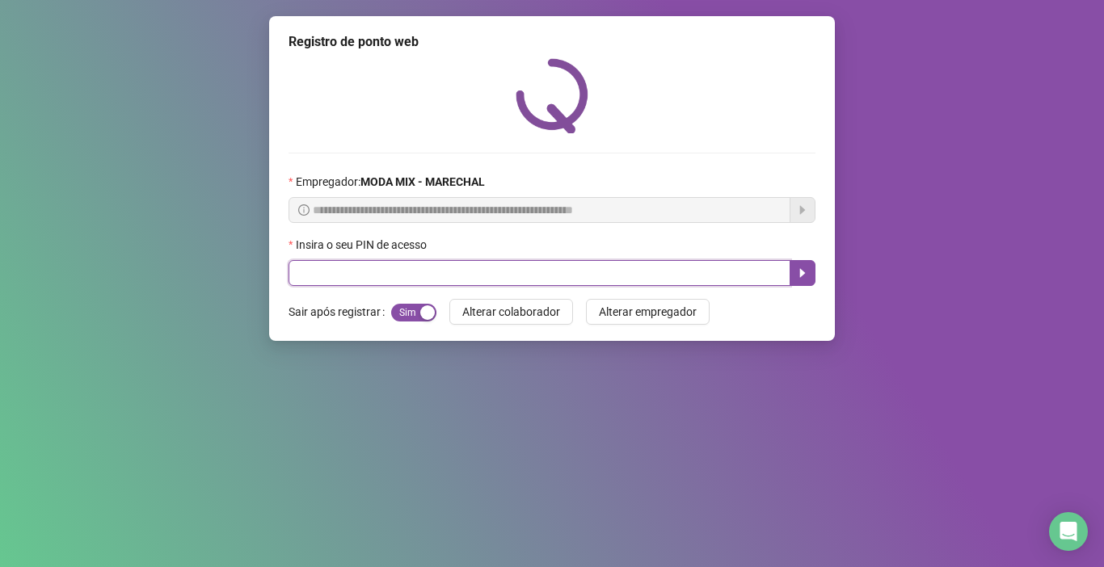
click at [333, 271] on input "text" at bounding box center [539, 273] width 502 height 26
type input "*****"
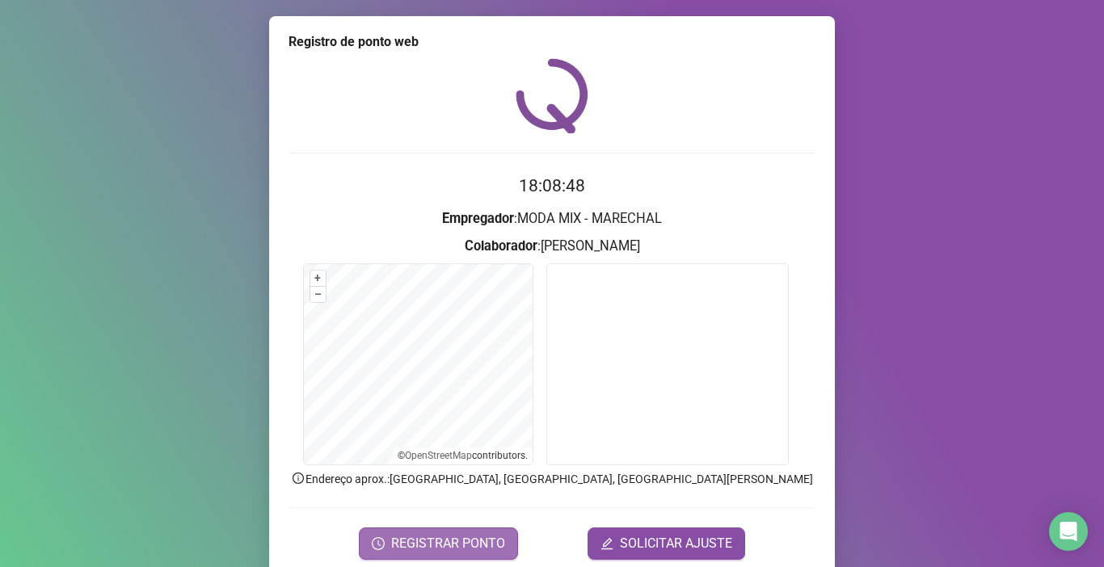
click at [427, 543] on span "REGISTRAR PONTO" at bounding box center [448, 543] width 114 height 19
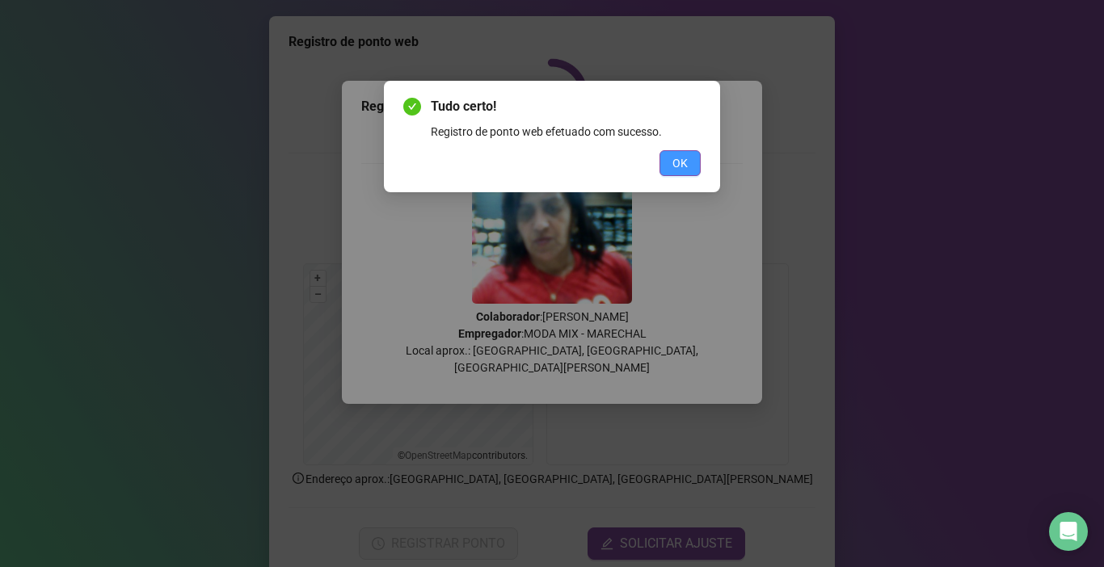
click at [690, 157] on button "OK" at bounding box center [679, 163] width 41 height 26
